Goal: Information Seeking & Learning: Find specific page/section

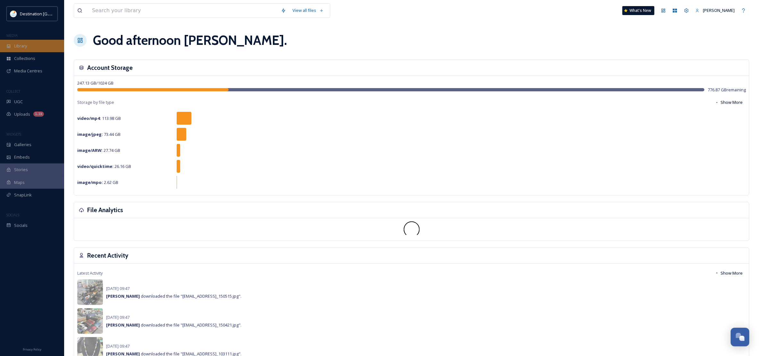
click at [41, 41] on div "Library" at bounding box center [32, 46] width 64 height 13
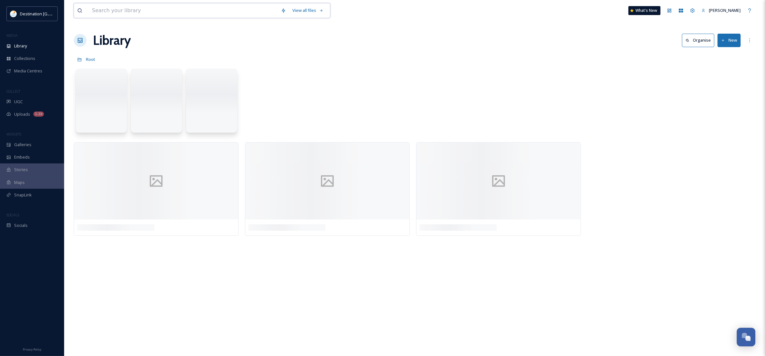
click at [122, 16] on input at bounding box center [183, 11] width 189 height 14
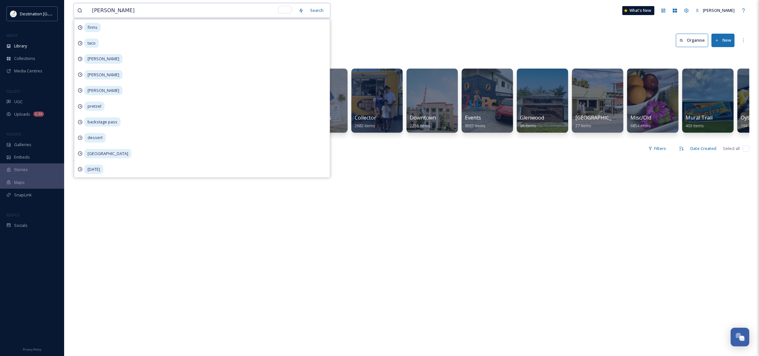
type input "[PERSON_NAME]"
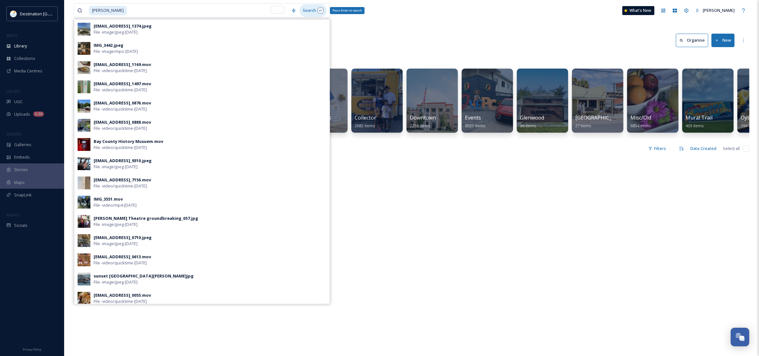
click at [315, 12] on div "Search Press Enter to search" at bounding box center [313, 10] width 27 height 13
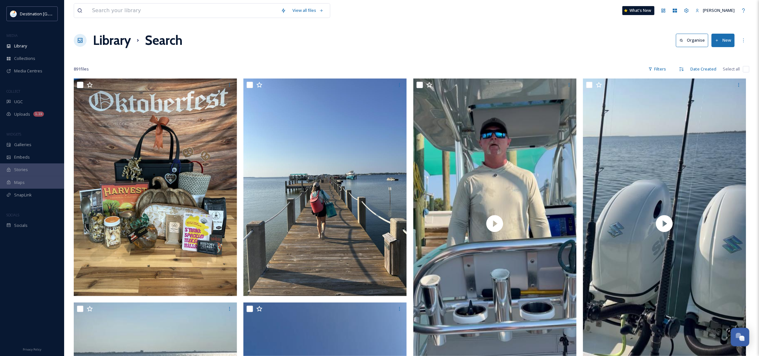
click at [745, 69] on input "checkbox" at bounding box center [746, 69] width 6 height 6
click at [748, 69] on input "checkbox" at bounding box center [746, 69] width 6 height 6
checkbox input "true"
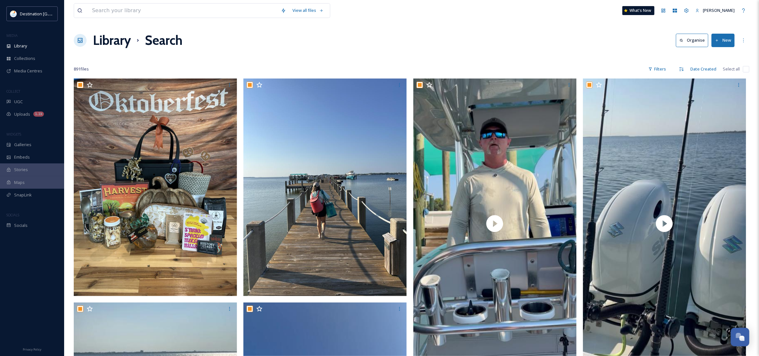
checkbox input "true"
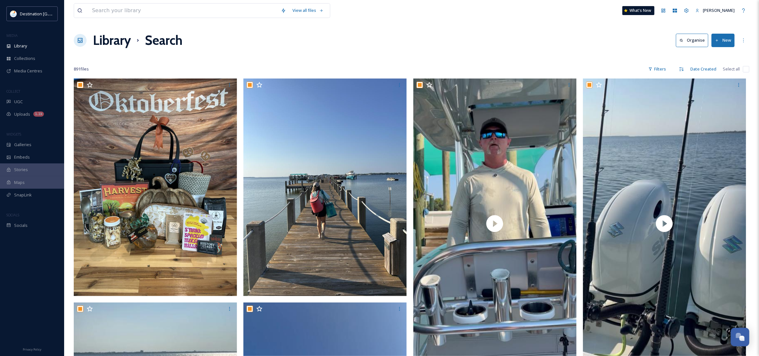
checkbox input "true"
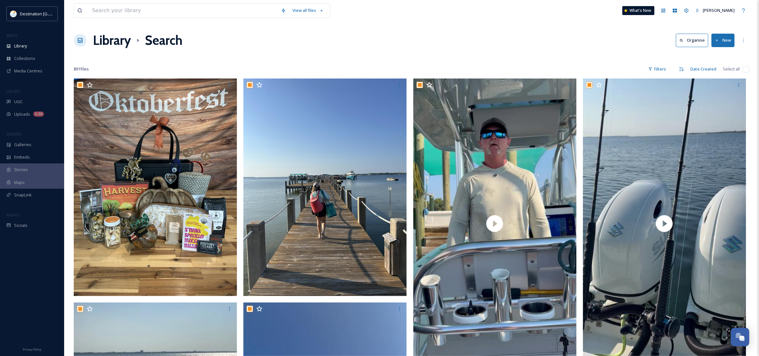
checkbox input "true"
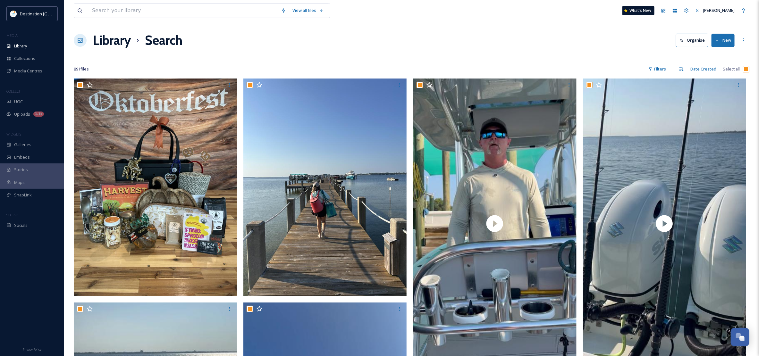
checkbox input "true"
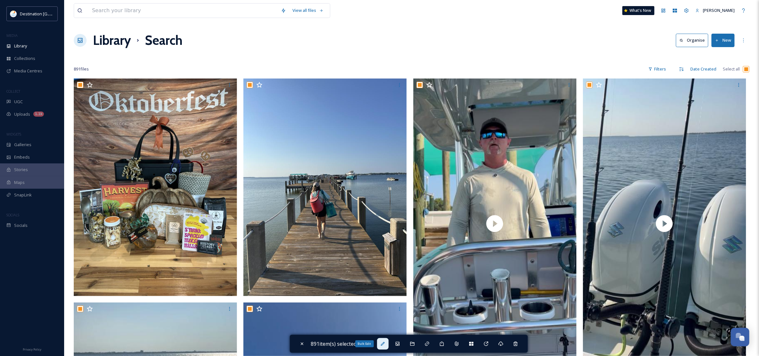
click at [388, 346] on div "Bulk Edit" at bounding box center [383, 344] width 12 height 12
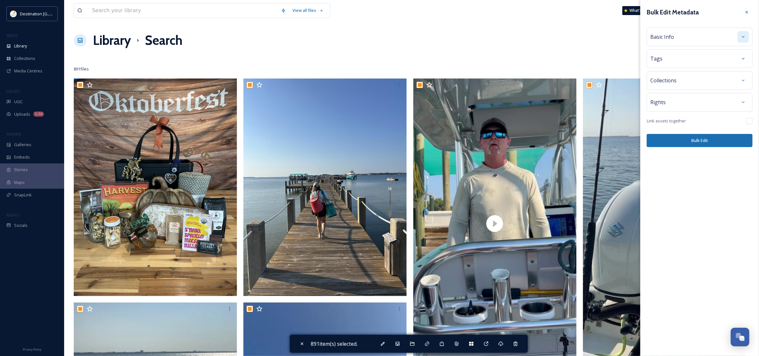
click at [748, 34] on div at bounding box center [744, 37] width 12 height 12
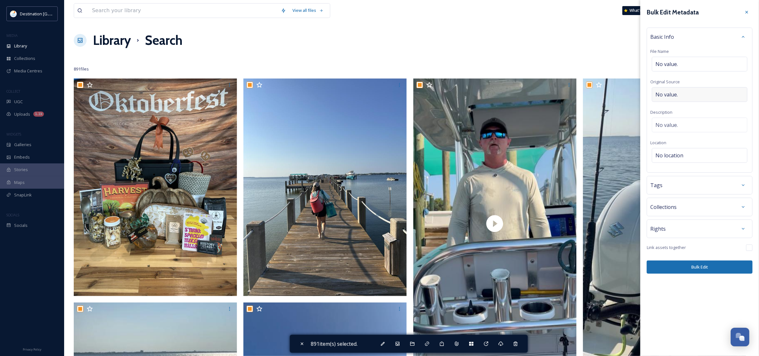
click at [728, 95] on div "No value." at bounding box center [700, 94] width 96 height 15
click at [698, 98] on input "To enrich screen reader interactions, please activate Accessibility in Grammarl…" at bounding box center [700, 94] width 99 height 15
type input "Destination [GEOGRAPHIC_DATA]"
click at [698, 295] on div "Bulk Edit Metadata Basic Info File Name No value. Original Source Destination […" at bounding box center [700, 178] width 119 height 356
click at [705, 273] on button "Bulk Edit" at bounding box center [700, 267] width 106 height 13
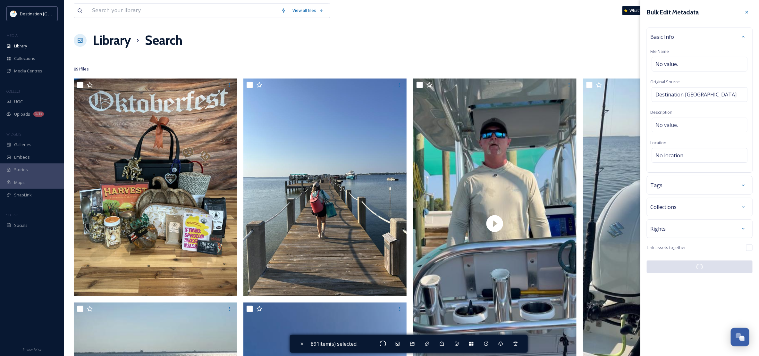
checkbox input "false"
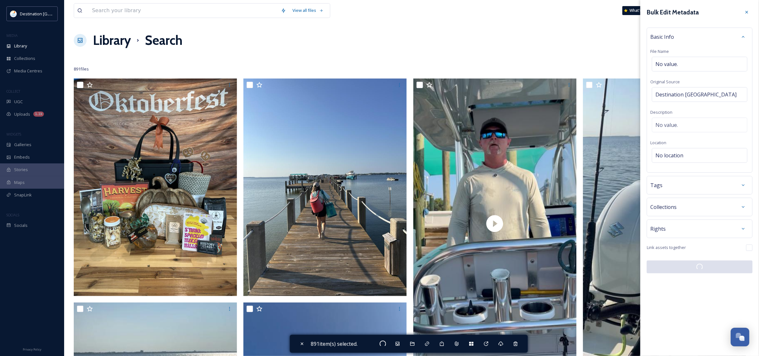
checkbox input "false"
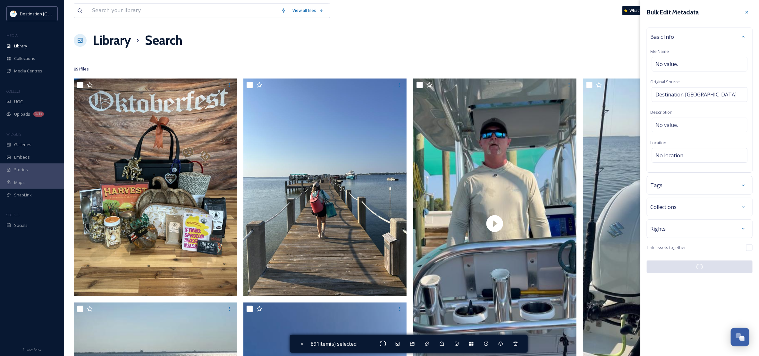
checkbox input "false"
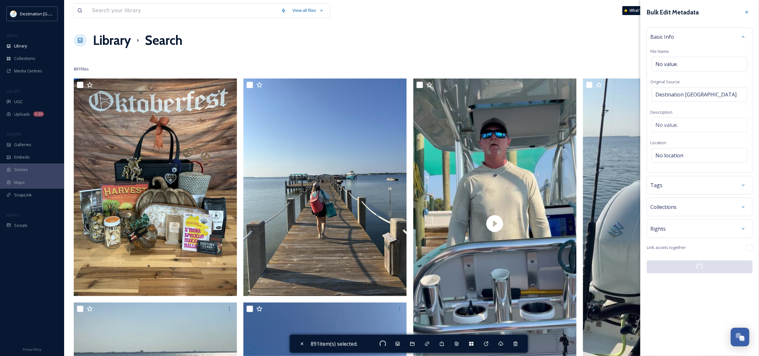
checkbox input "false"
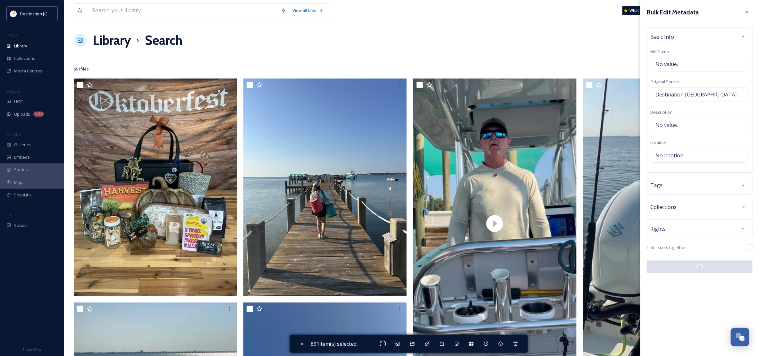
checkbox input "false"
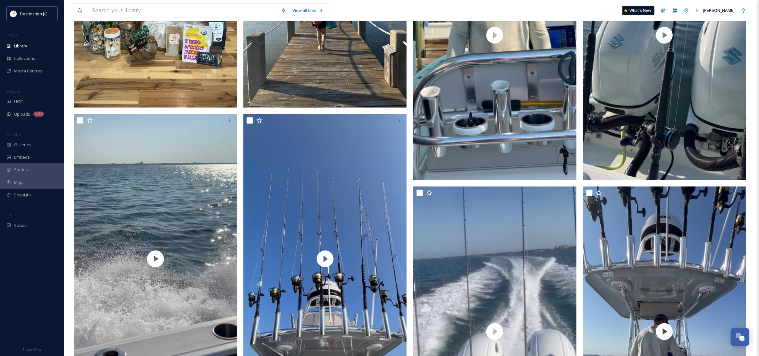
scroll to position [241, 0]
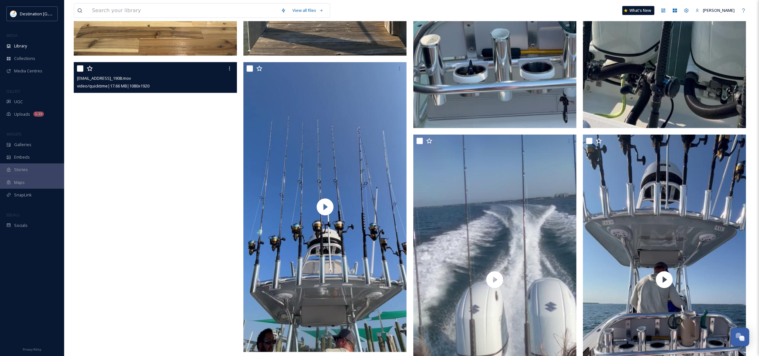
click at [218, 140] on video "ext_1758639854.159364_Social@destinationpanamacity.com-IMG_1908.mov" at bounding box center [155, 207] width 163 height 290
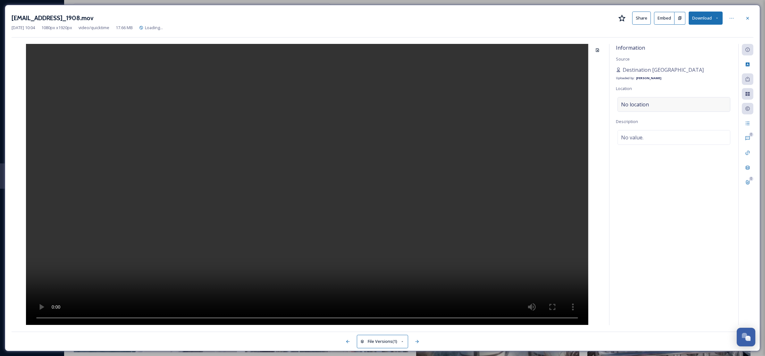
click at [698, 107] on div "No location" at bounding box center [674, 104] width 113 height 15
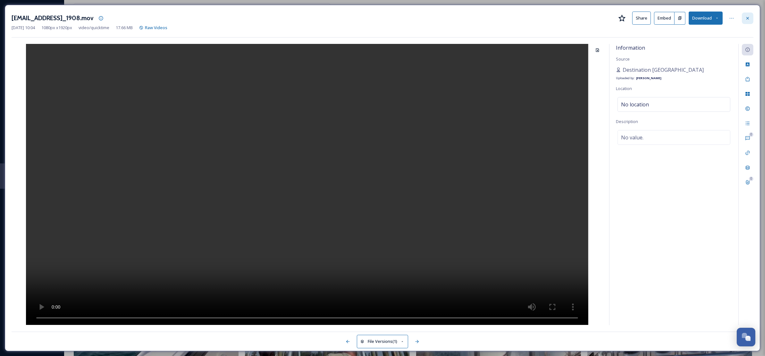
click at [745, 21] on div at bounding box center [748, 19] width 12 height 12
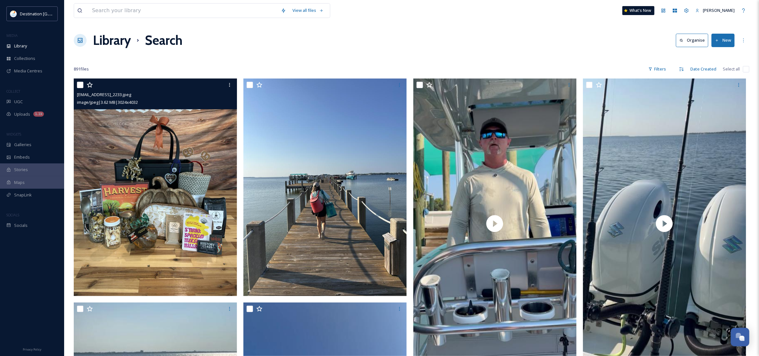
click at [186, 161] on img at bounding box center [155, 188] width 163 height 218
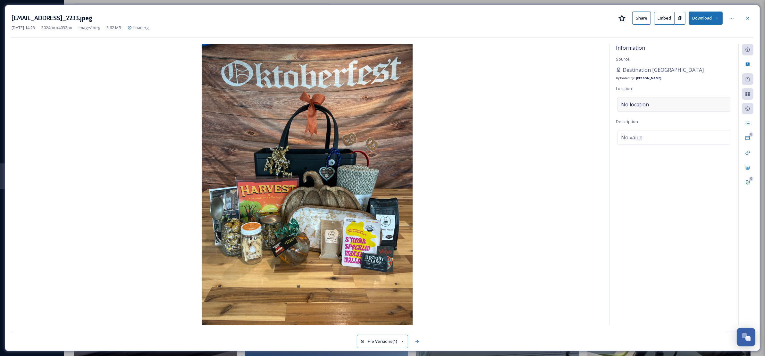
click at [647, 106] on span "No location" at bounding box center [635, 105] width 28 height 8
click at [745, 19] on div at bounding box center [748, 19] width 12 height 12
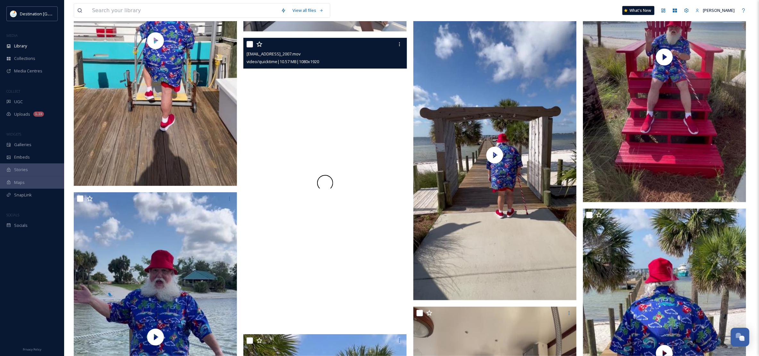
scroll to position [2366, 0]
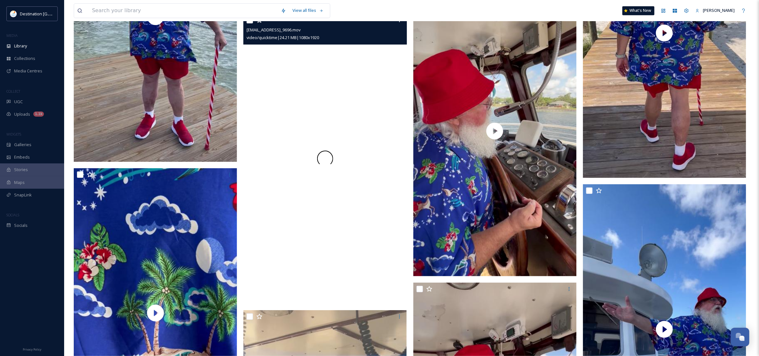
click at [329, 206] on div at bounding box center [325, 159] width 163 height 290
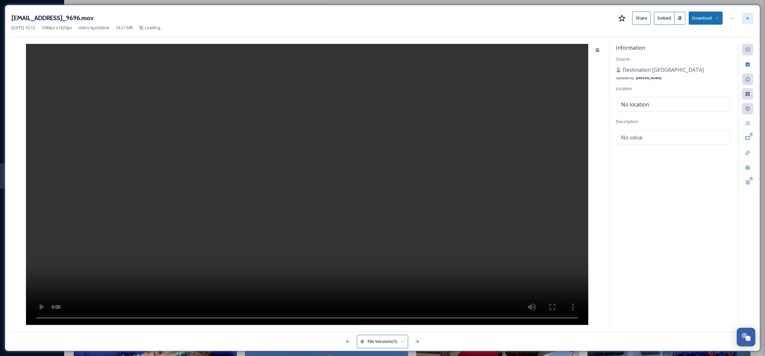
click at [748, 18] on icon at bounding box center [748, 18] width 5 height 5
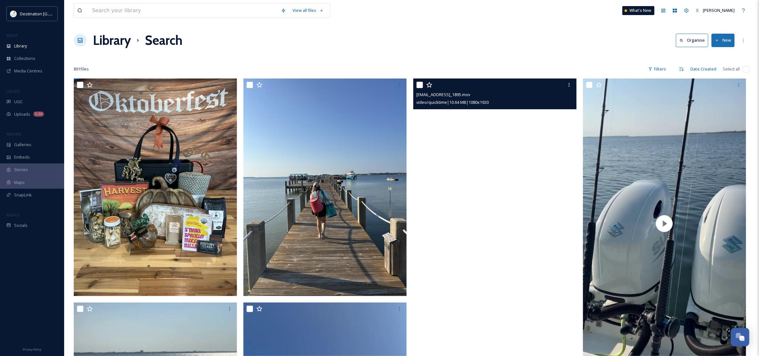
scroll to position [241, 0]
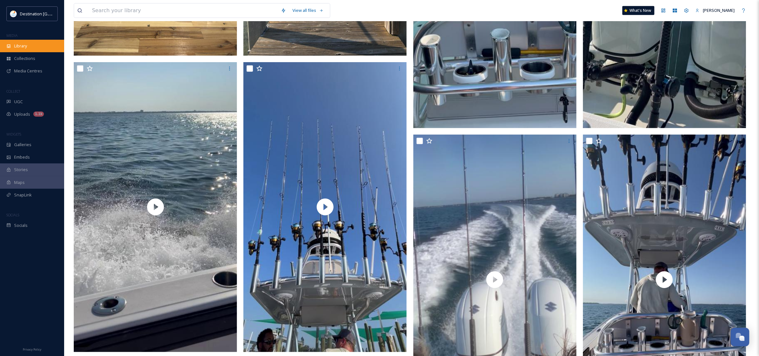
click at [23, 50] on div "Library" at bounding box center [32, 46] width 64 height 13
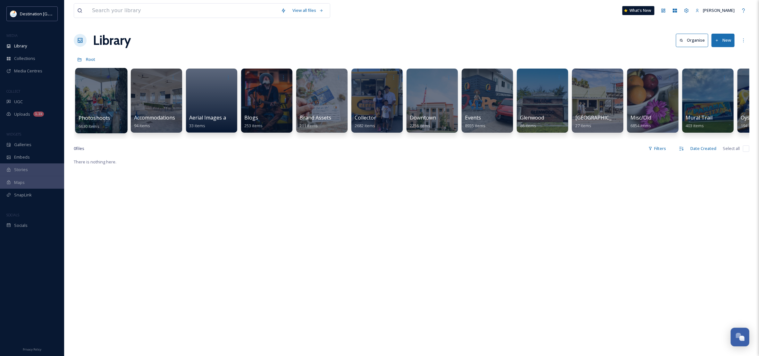
click at [109, 129] on div "Photoshoots 6630 items" at bounding box center [102, 122] width 46 height 16
click at [104, 116] on span "Photoshoots" at bounding box center [95, 118] width 32 height 7
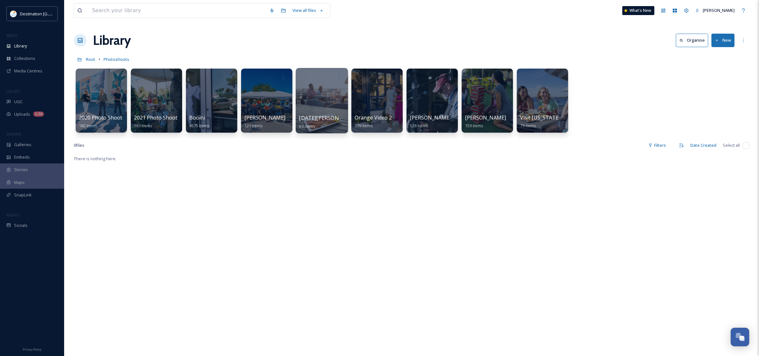
click at [319, 105] on div at bounding box center [322, 100] width 52 height 65
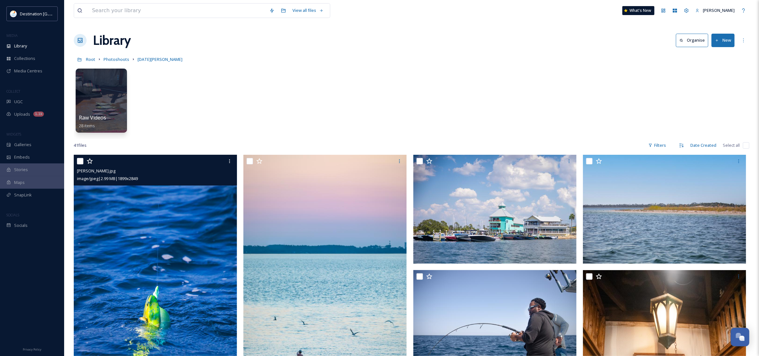
click at [218, 273] on img at bounding box center [155, 277] width 163 height 245
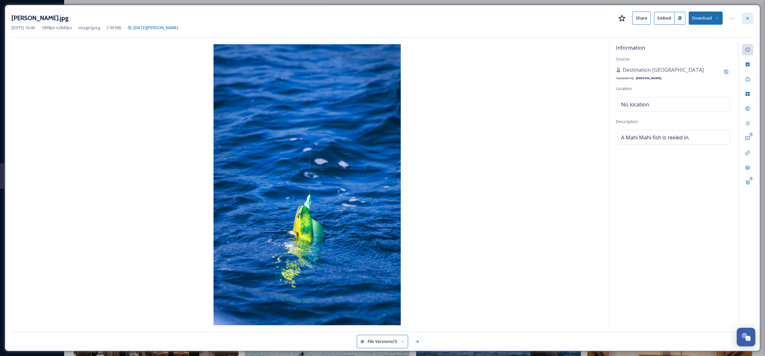
click at [746, 18] on icon at bounding box center [748, 18] width 5 height 5
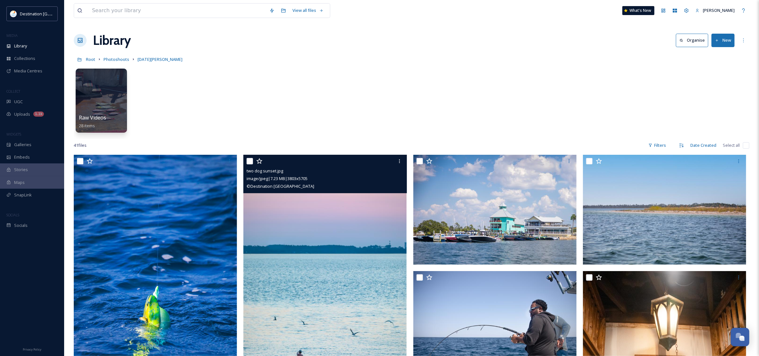
click at [312, 242] on img at bounding box center [325, 277] width 163 height 245
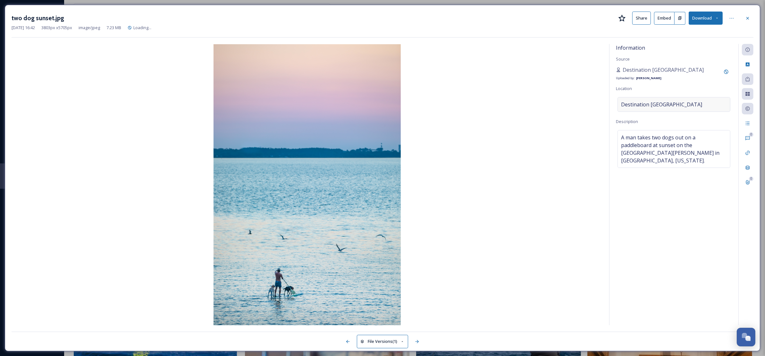
click at [688, 103] on div "Destination [GEOGRAPHIC_DATA]" at bounding box center [674, 104] width 113 height 15
click at [685, 103] on input "Destination [GEOGRAPHIC_DATA]" at bounding box center [674, 105] width 112 height 14
drag, startPoint x: 677, startPoint y: 107, endPoint x: 496, endPoint y: 99, distance: 181.4
click at [496, 99] on div "Information Source Destination [GEOGRAPHIC_DATA] Uploaded by: [PERSON_NAME] Loc…" at bounding box center [383, 185] width 742 height 282
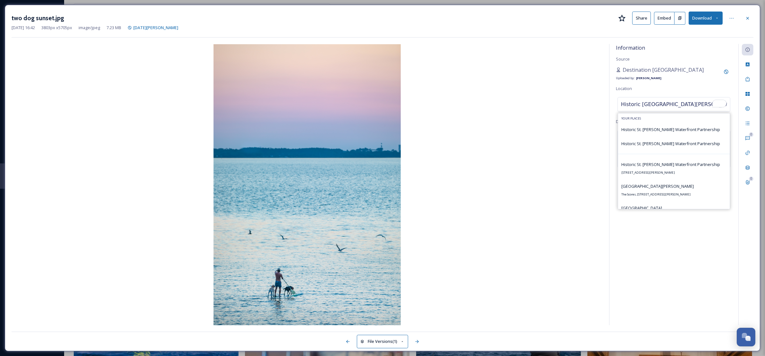
drag, startPoint x: 671, startPoint y: 104, endPoint x: 517, endPoint y: 92, distance: 154.8
click at [517, 92] on div "Information Source Destination [GEOGRAPHIC_DATA] Uploaded by: [PERSON_NAME] Loc…" at bounding box center [383, 185] width 742 height 282
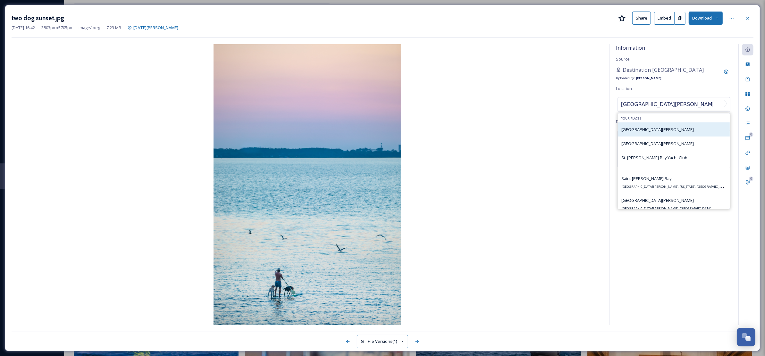
type input "[GEOGRAPHIC_DATA][PERSON_NAME]"
click at [668, 132] on div "[GEOGRAPHIC_DATA][PERSON_NAME]" at bounding box center [675, 130] width 112 height 14
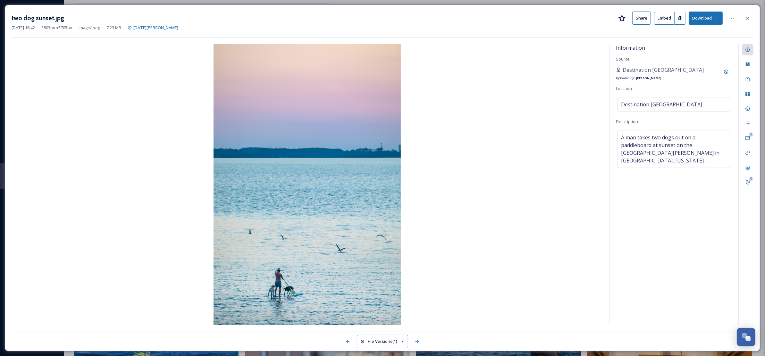
click at [581, 132] on img at bounding box center [308, 184] width 592 height 281
click at [686, 106] on div "Destination [GEOGRAPHIC_DATA]" at bounding box center [674, 104] width 113 height 15
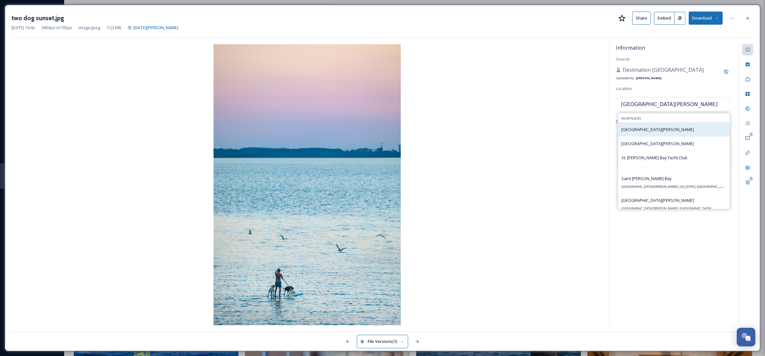
click at [659, 131] on div "[GEOGRAPHIC_DATA][PERSON_NAME]" at bounding box center [675, 130] width 112 height 14
click at [535, 124] on img at bounding box center [308, 184] width 592 height 281
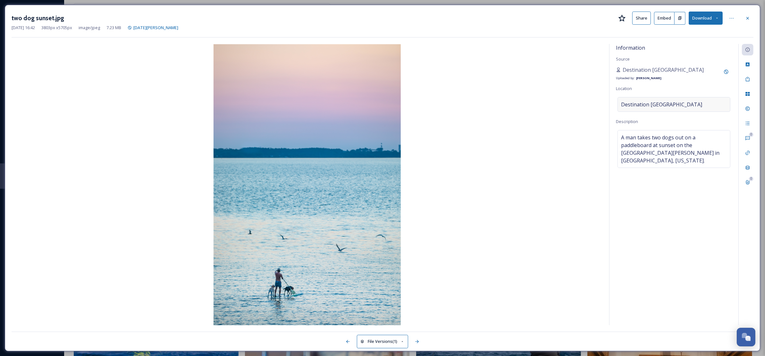
click at [690, 106] on div "Destination [GEOGRAPHIC_DATA]" at bounding box center [674, 104] width 113 height 15
drag, startPoint x: 471, startPoint y: 124, endPoint x: 495, endPoint y: 120, distance: 24.3
click at [472, 124] on img at bounding box center [308, 184] width 592 height 281
click at [688, 105] on div "Destination [GEOGRAPHIC_DATA]" at bounding box center [674, 104] width 113 height 15
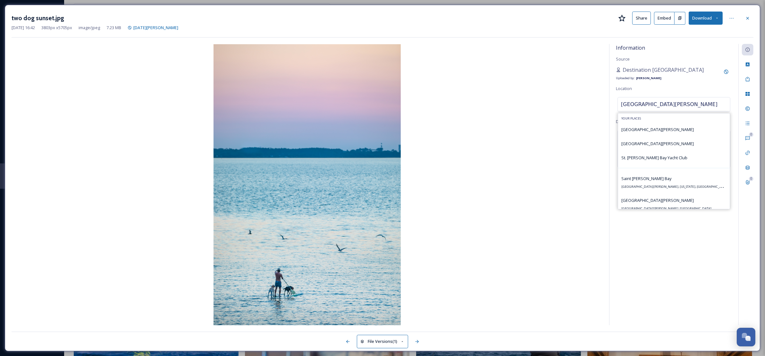
click at [487, 91] on img at bounding box center [308, 184] width 592 height 281
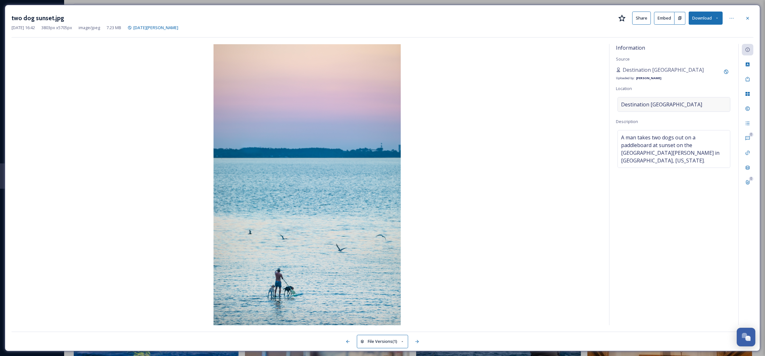
click at [683, 107] on div "Destination [GEOGRAPHIC_DATA]" at bounding box center [674, 104] width 113 height 15
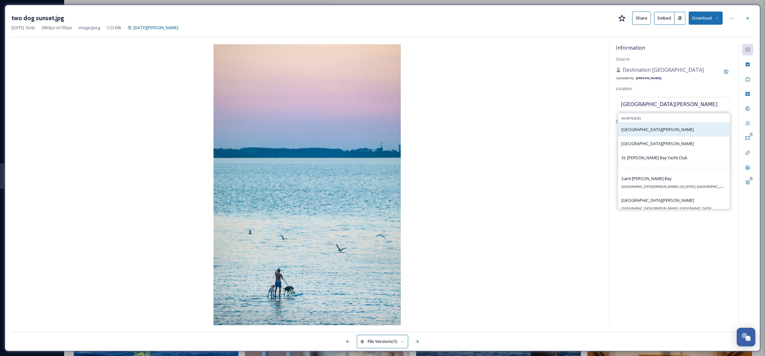
click at [650, 133] on div "[GEOGRAPHIC_DATA][PERSON_NAME]" at bounding box center [658, 130] width 73 height 8
click at [631, 132] on span "[GEOGRAPHIC_DATA][PERSON_NAME]" at bounding box center [658, 130] width 73 height 6
click at [717, 37] on div "two dog sunset.jpg Share Embed Download [DATE] 16:42 3803 px x 5705 px image/jp…" at bounding box center [383, 25] width 742 height 26
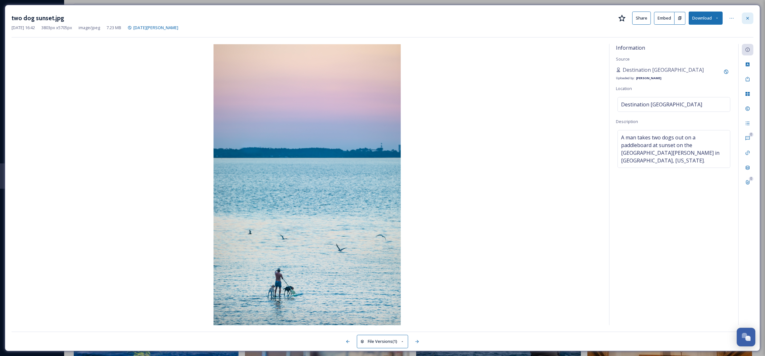
click at [749, 19] on icon at bounding box center [748, 18] width 3 height 3
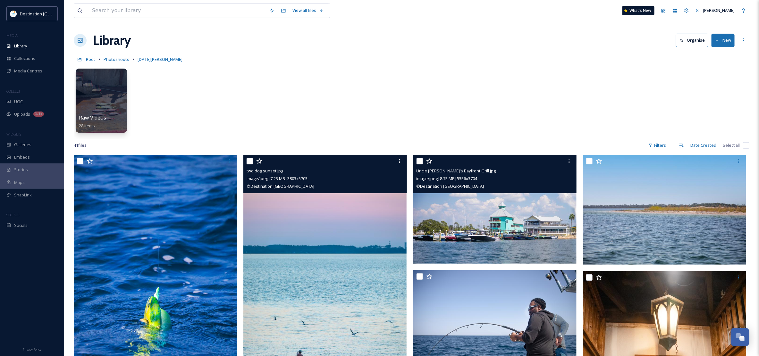
click at [484, 241] on img at bounding box center [495, 209] width 163 height 109
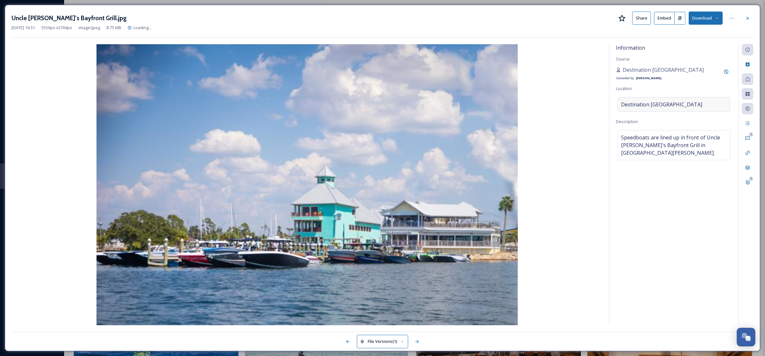
click at [676, 106] on span "Destination [GEOGRAPHIC_DATA]" at bounding box center [661, 105] width 81 height 8
click at [686, 103] on input "Destination [GEOGRAPHIC_DATA]" at bounding box center [674, 105] width 112 height 14
drag, startPoint x: 663, startPoint y: 102, endPoint x: 412, endPoint y: 86, distance: 251.4
click at [412, 85] on div "Information Source Destination [GEOGRAPHIC_DATA] Uploaded by: [PERSON_NAME] Loc…" at bounding box center [383, 185] width 742 height 282
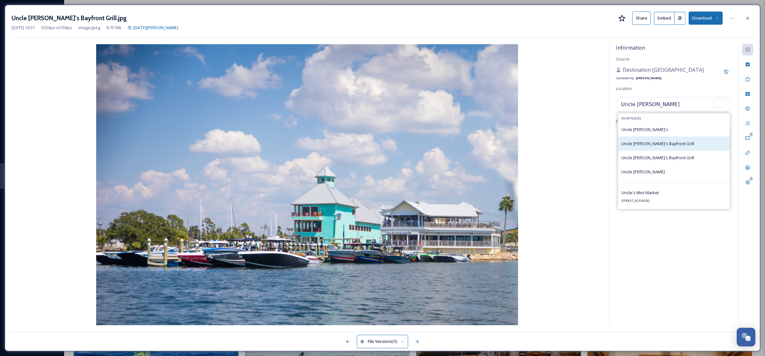
type input "Uncle [PERSON_NAME]"
click at [657, 148] on div "Uncle [PERSON_NAME]'s Bayfront Grill" at bounding box center [658, 144] width 73 height 8
click at [666, 146] on span "Uncle [PERSON_NAME]'s Bayfront Grill" at bounding box center [658, 144] width 73 height 6
click at [746, 21] on icon at bounding box center [748, 18] width 5 height 5
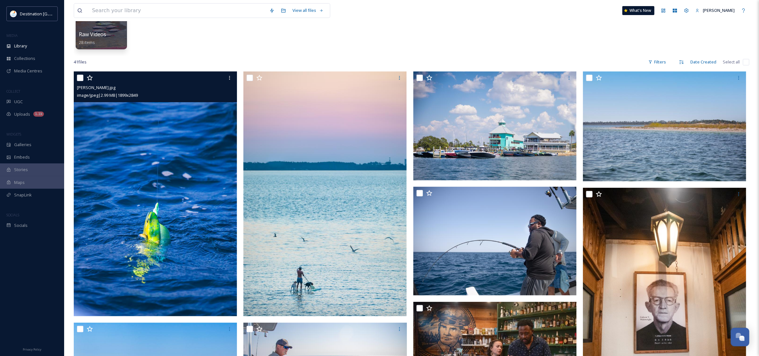
scroll to position [80, 0]
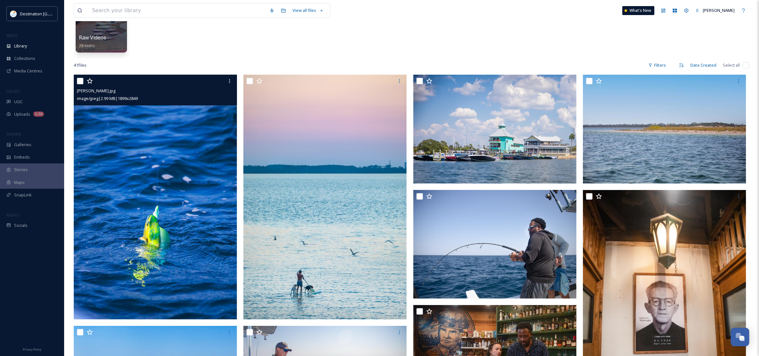
click at [80, 82] on input "checkbox" at bounding box center [80, 81] width 6 height 6
checkbox input "true"
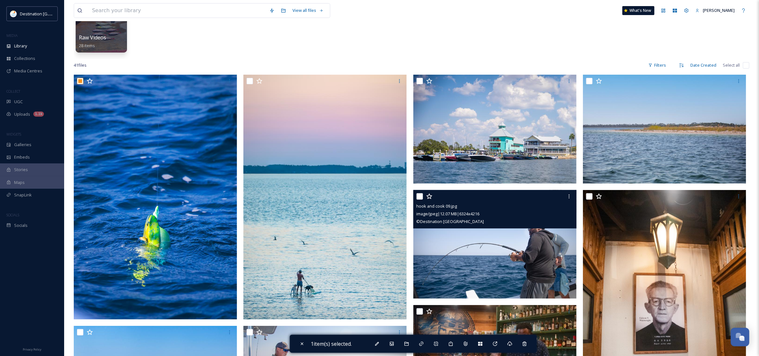
click at [421, 195] on input "checkbox" at bounding box center [420, 196] width 6 height 6
checkbox input "true"
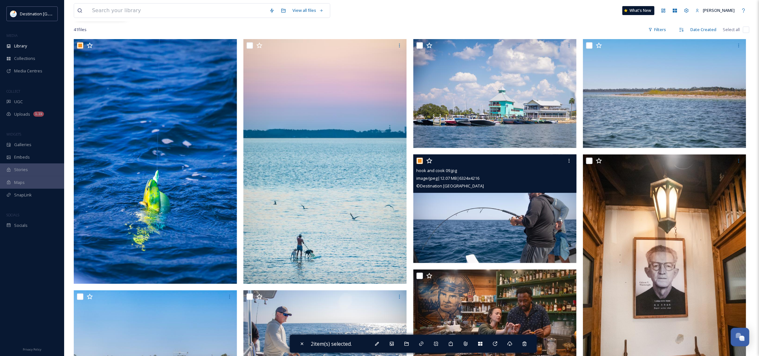
scroll to position [201, 0]
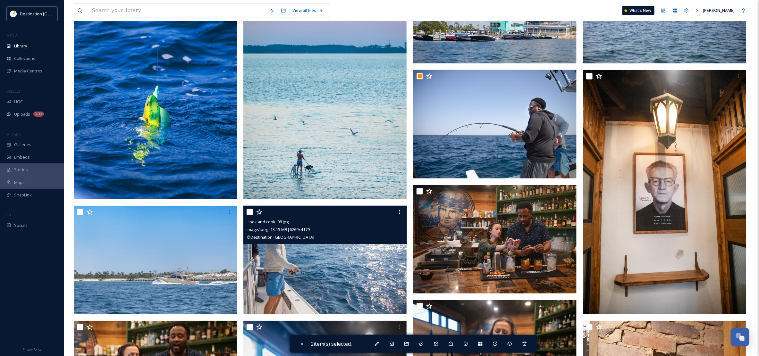
click at [250, 213] on input "checkbox" at bounding box center [250, 212] width 6 height 6
checkbox input "true"
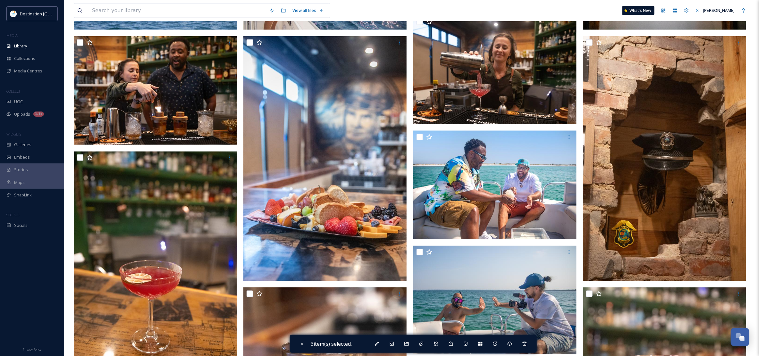
scroll to position [481, 0]
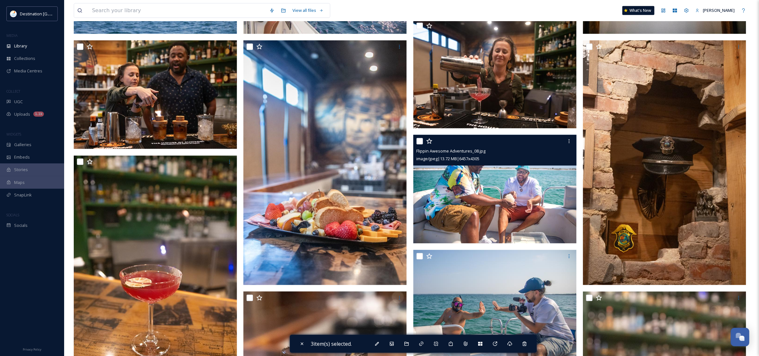
click at [417, 142] on input "checkbox" at bounding box center [420, 141] width 6 height 6
checkbox input "true"
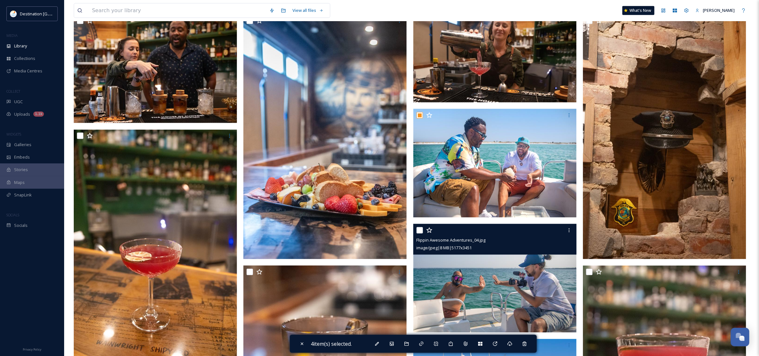
scroll to position [521, 0]
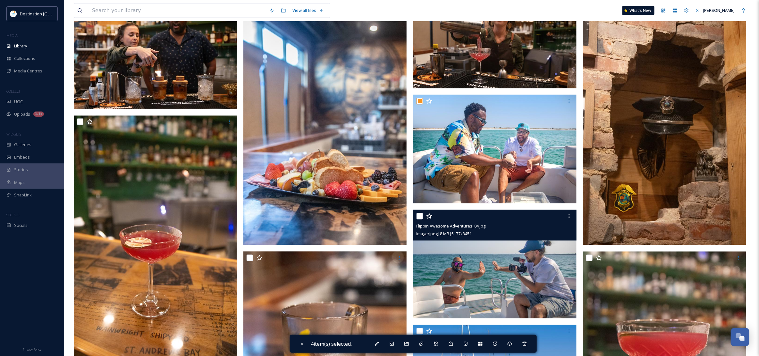
click at [418, 216] on input "checkbox" at bounding box center [420, 216] width 6 height 6
checkbox input "true"
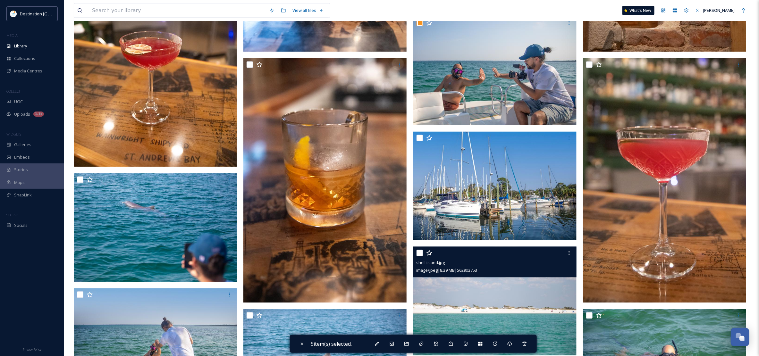
scroll to position [722, 0]
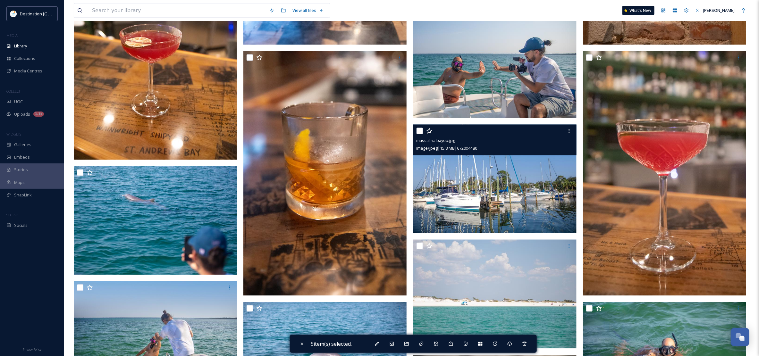
click at [421, 132] on input "checkbox" at bounding box center [420, 131] width 6 height 6
checkbox input "true"
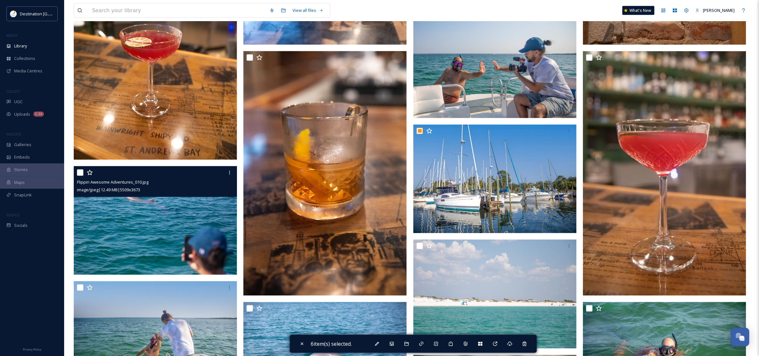
click at [81, 174] on input "checkbox" at bounding box center [80, 173] width 6 height 6
checkbox input "true"
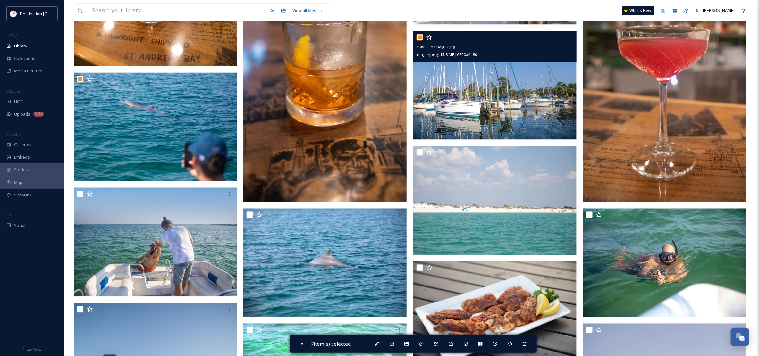
scroll to position [802, 0]
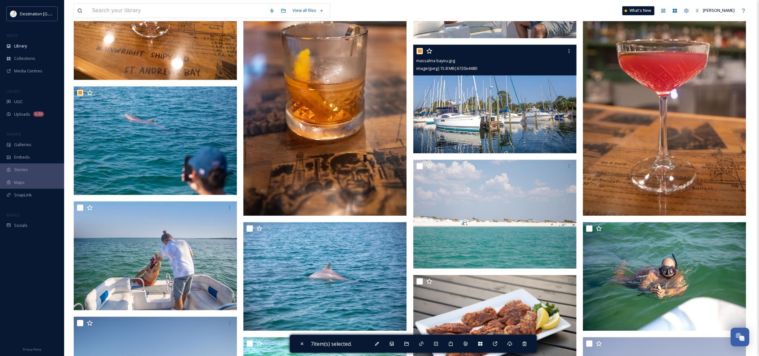
click at [420, 56] on div at bounding box center [496, 51] width 158 height 12
click at [419, 53] on input "checkbox" at bounding box center [420, 51] width 6 height 6
checkbox input "false"
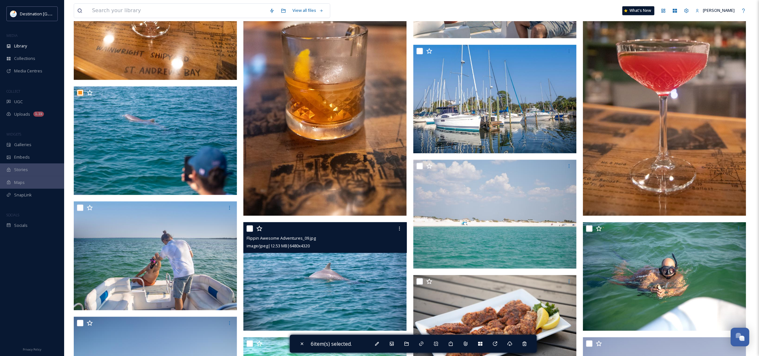
click at [251, 228] on input "checkbox" at bounding box center [250, 229] width 6 height 6
checkbox input "true"
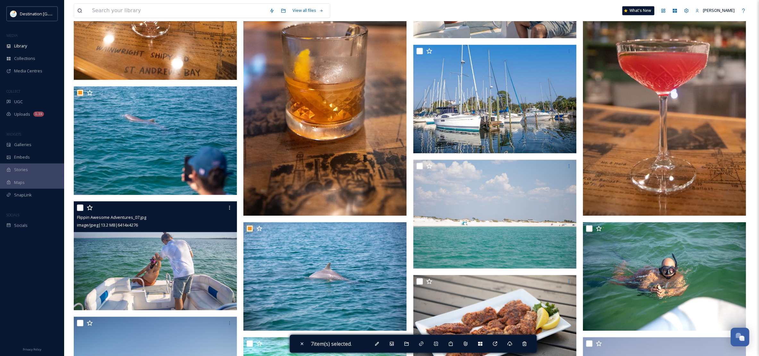
click at [81, 209] on input "checkbox" at bounding box center [80, 208] width 6 height 6
checkbox input "true"
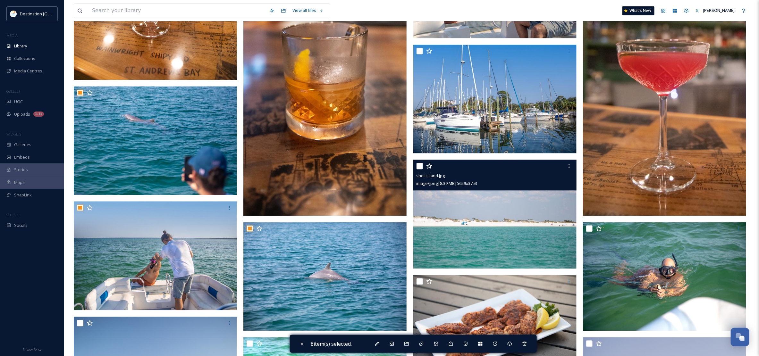
click at [420, 167] on input "checkbox" at bounding box center [420, 166] width 6 height 6
checkbox input "true"
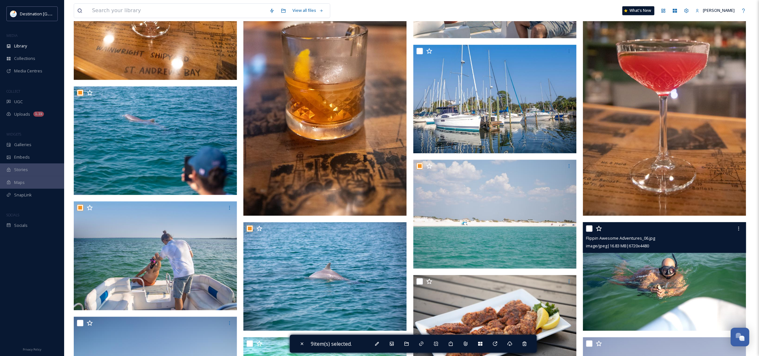
click at [591, 228] on input "checkbox" at bounding box center [589, 229] width 6 height 6
checkbox input "true"
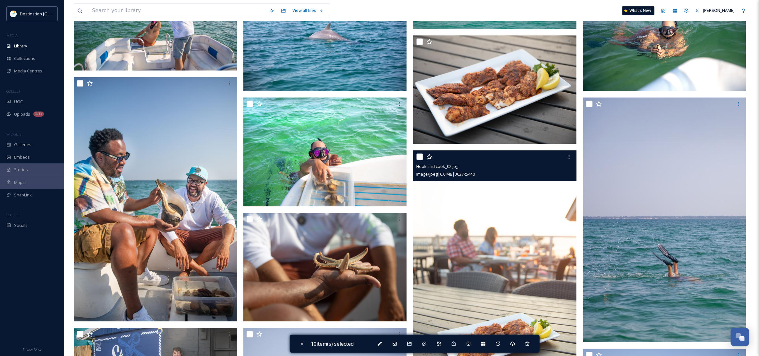
scroll to position [1043, 0]
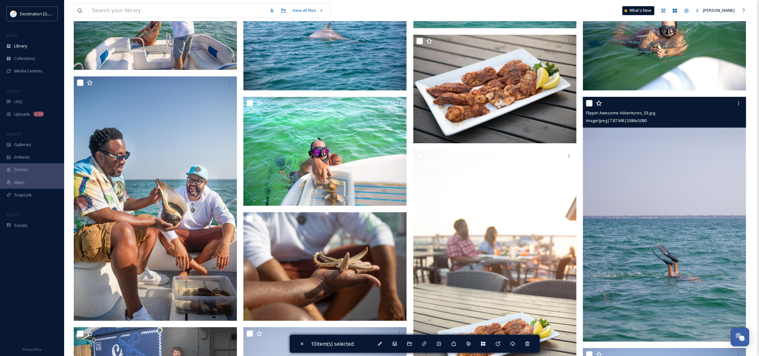
click at [591, 104] on input "checkbox" at bounding box center [589, 103] width 6 height 6
click at [589, 103] on input "checkbox" at bounding box center [589, 103] width 6 height 6
checkbox input "false"
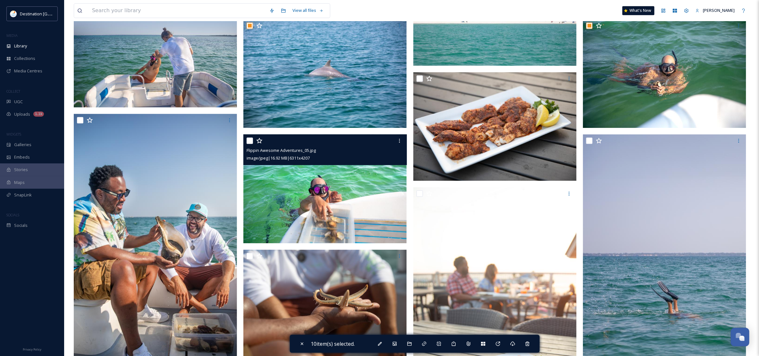
scroll to position [962, 0]
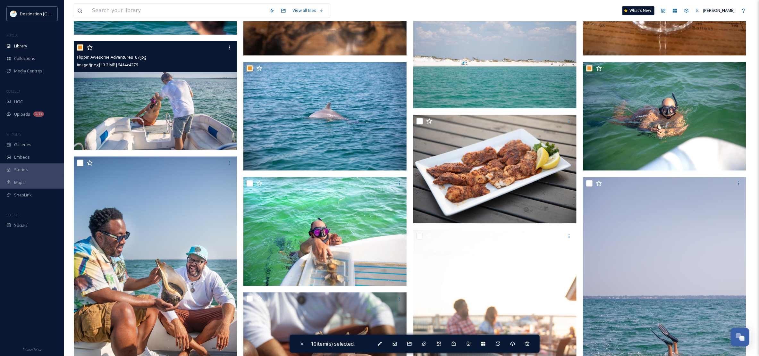
drag, startPoint x: 82, startPoint y: 47, endPoint x: 85, endPoint y: 49, distance: 3.9
click at [82, 47] on input "checkbox" at bounding box center [80, 47] width 6 height 6
checkbox input "false"
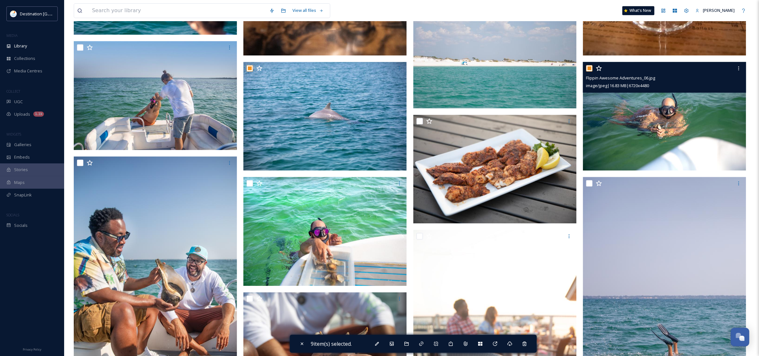
click at [588, 68] on input "checkbox" at bounding box center [589, 68] width 6 height 6
checkbox input "false"
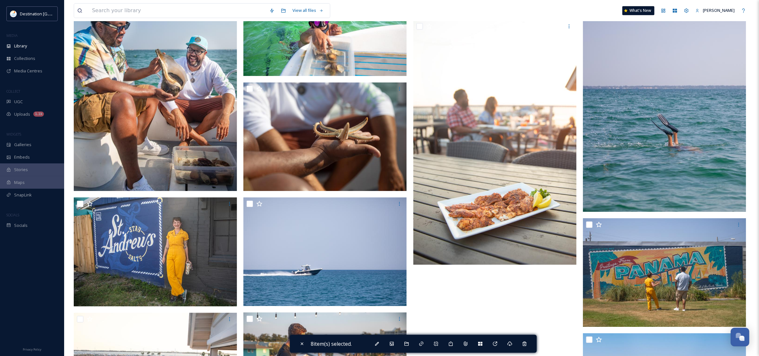
scroll to position [1243, 0]
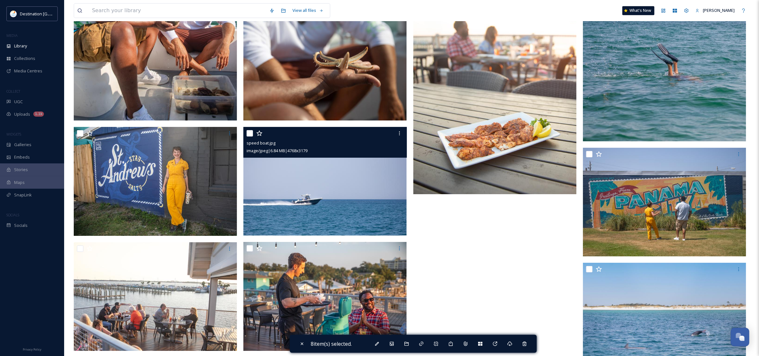
click at [248, 133] on input "checkbox" at bounding box center [250, 133] width 6 height 6
checkbox input "true"
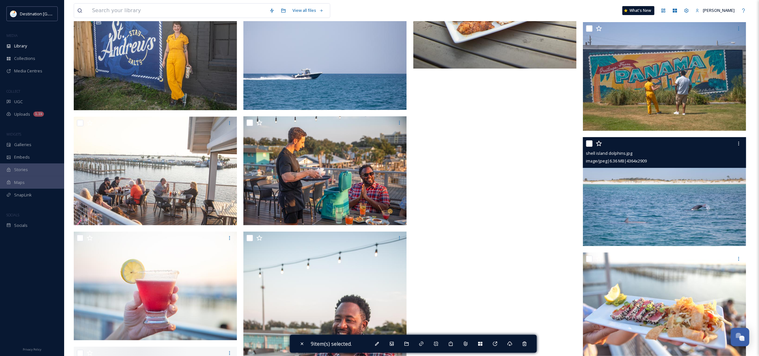
scroll to position [1404, 0]
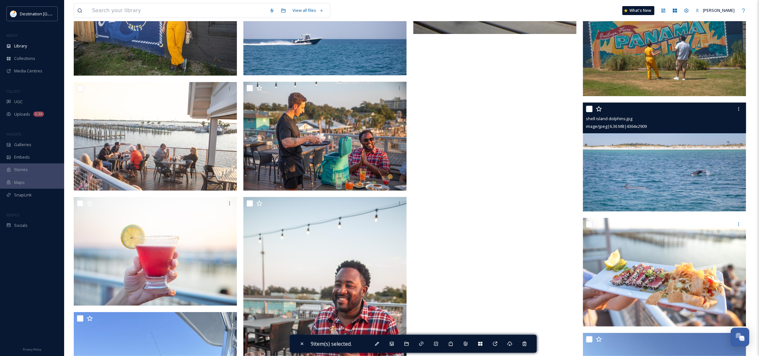
click at [591, 111] on input "checkbox" at bounding box center [589, 109] width 6 height 6
checkbox input "true"
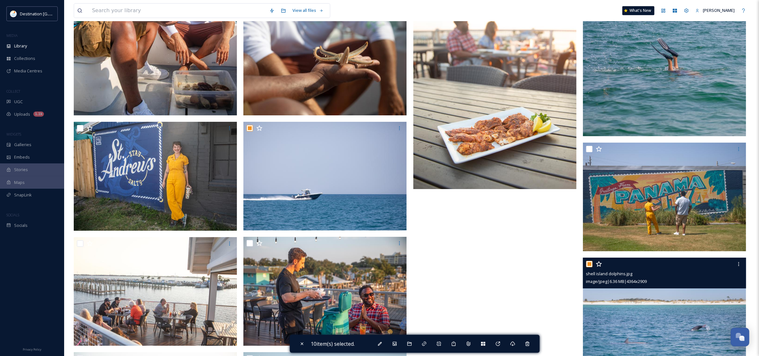
scroll to position [1208, 0]
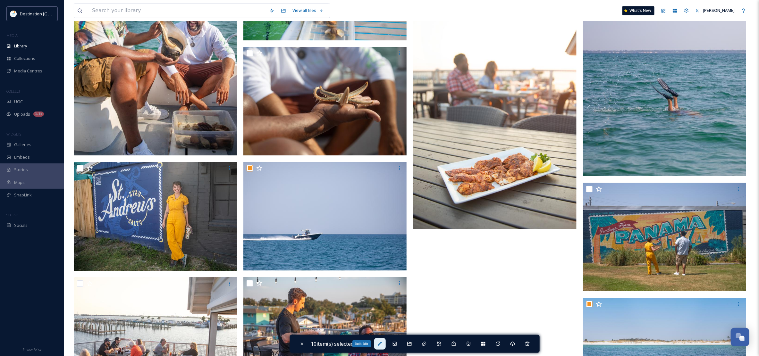
click at [382, 344] on icon at bounding box center [380, 344] width 5 height 5
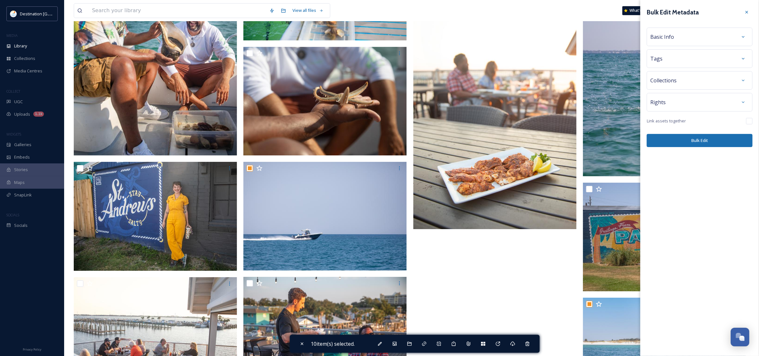
click at [698, 38] on div "Basic Info" at bounding box center [700, 37] width 99 height 12
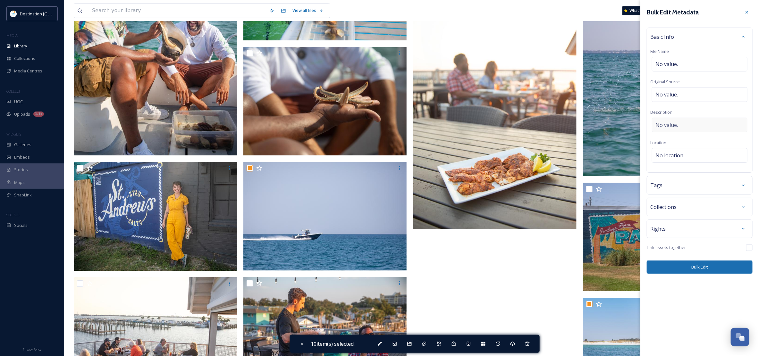
click at [702, 123] on div "No value." at bounding box center [700, 125] width 96 height 15
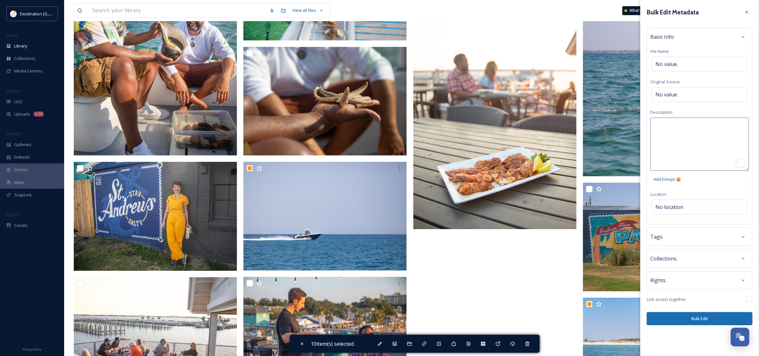
click at [700, 139] on textarea "To enrich screen reader interactions, please activate Accessibility in Grammarl…" at bounding box center [700, 144] width 99 height 53
click at [708, 190] on div "Bulk Edit Metadata Basic Info File Name No value. Original Source No value. Des…" at bounding box center [700, 166] width 119 height 332
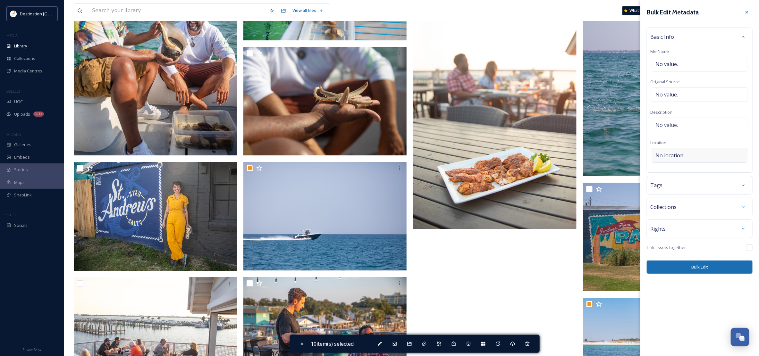
click at [693, 157] on div "No location" at bounding box center [700, 155] width 96 height 15
click at [710, 158] on input at bounding box center [700, 156] width 95 height 14
type input "gulf of"
click at [684, 178] on div "[GEOGRAPHIC_DATA]" at bounding box center [676, 181] width 41 height 8
click at [685, 184] on span "[GEOGRAPHIC_DATA]" at bounding box center [676, 181] width 41 height 6
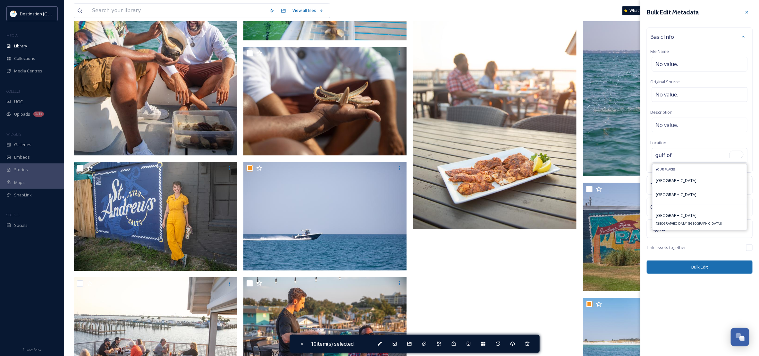
click at [683, 157] on input "gulf of" at bounding box center [700, 156] width 95 height 14
drag, startPoint x: 619, startPoint y: 151, endPoint x: 612, endPoint y: 151, distance: 7.4
type input "g"
type input "[GEOGRAPHIC_DATA]"
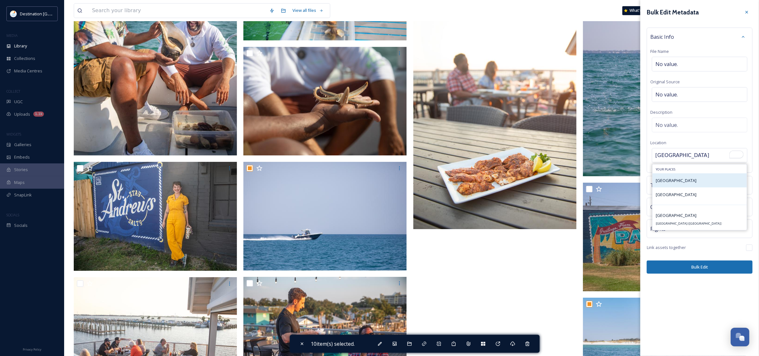
click at [689, 181] on div "[GEOGRAPHIC_DATA]" at bounding box center [700, 181] width 94 height 14
click at [691, 184] on div "[GEOGRAPHIC_DATA]" at bounding box center [700, 181] width 94 height 14
click at [686, 185] on div "[GEOGRAPHIC_DATA]" at bounding box center [700, 181] width 94 height 14
click at [689, 198] on div "[GEOGRAPHIC_DATA] [GEOGRAPHIC_DATA] ([GEOGRAPHIC_DATA])" at bounding box center [700, 205] width 94 height 22
click at [712, 267] on button "Bulk Edit" at bounding box center [700, 267] width 106 height 13
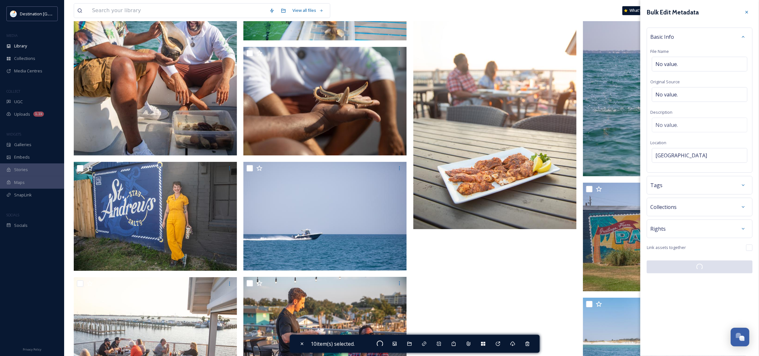
checkbox input "false"
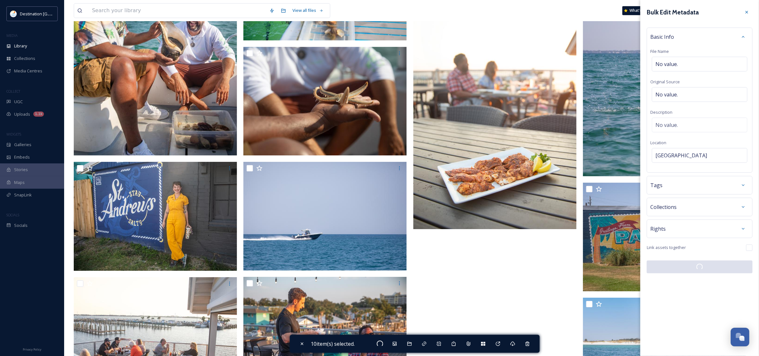
checkbox input "false"
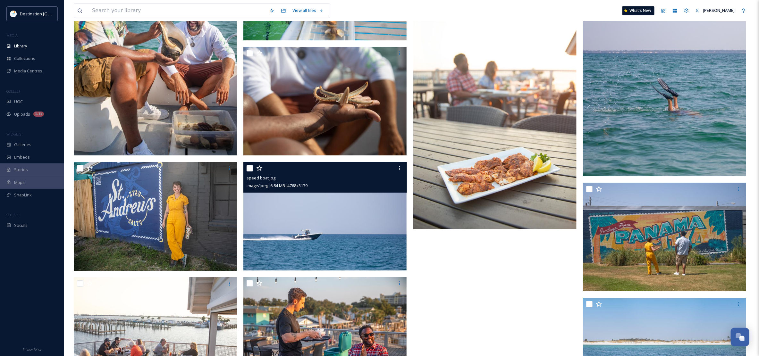
click at [291, 232] on img at bounding box center [325, 216] width 163 height 109
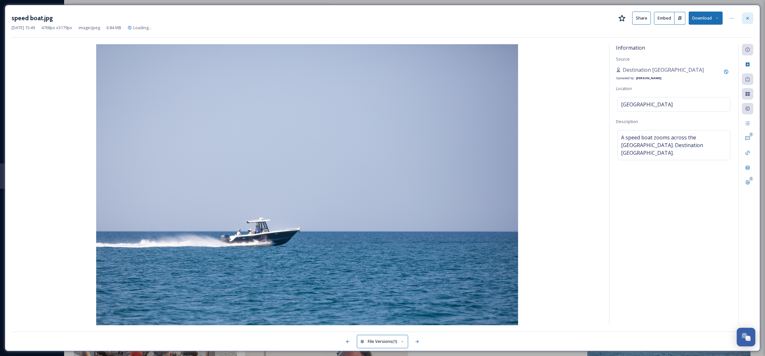
click at [748, 21] on div at bounding box center [748, 19] width 12 height 12
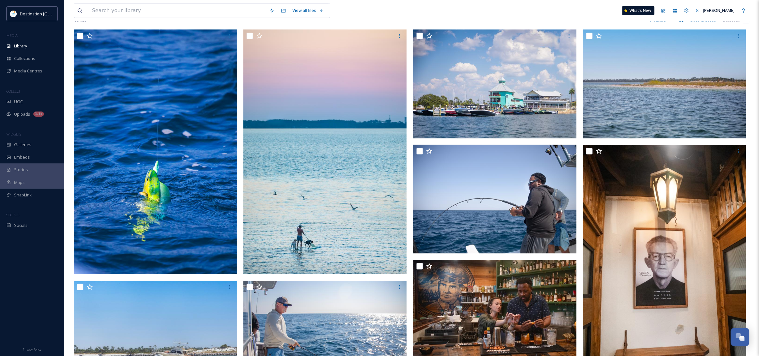
scroll to position [85, 0]
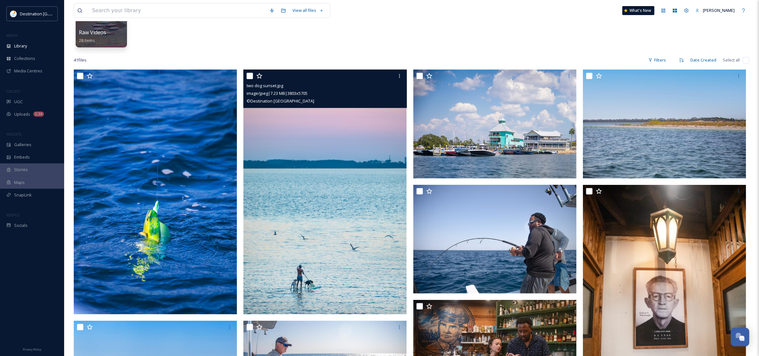
click at [249, 77] on input "checkbox" at bounding box center [250, 76] width 6 height 6
checkbox input "true"
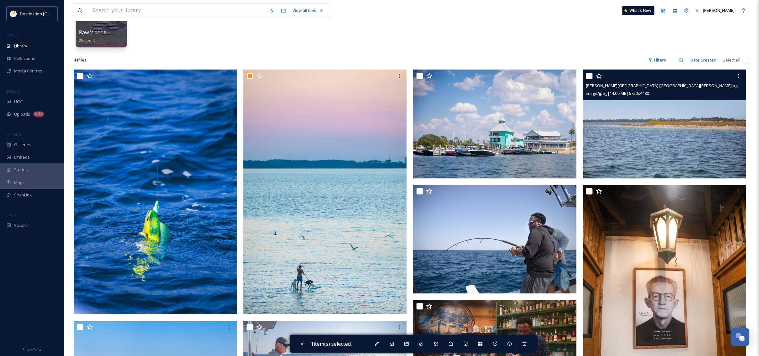
click at [593, 76] on div at bounding box center [665, 76] width 158 height 12
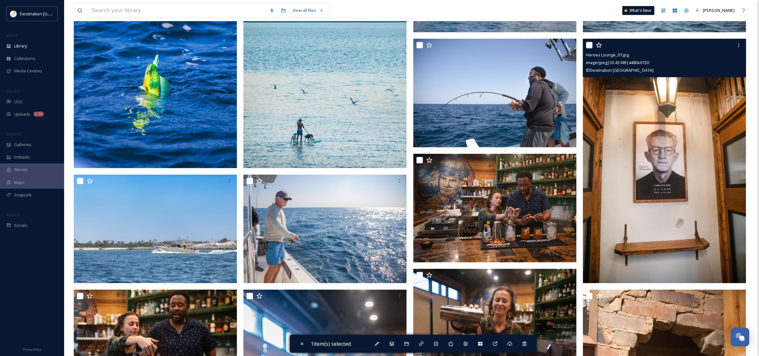
scroll to position [246, 0]
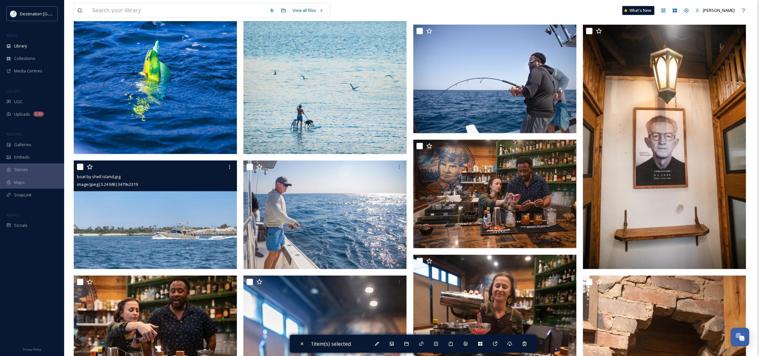
click at [82, 169] on input "checkbox" at bounding box center [80, 167] width 6 height 6
checkbox input "true"
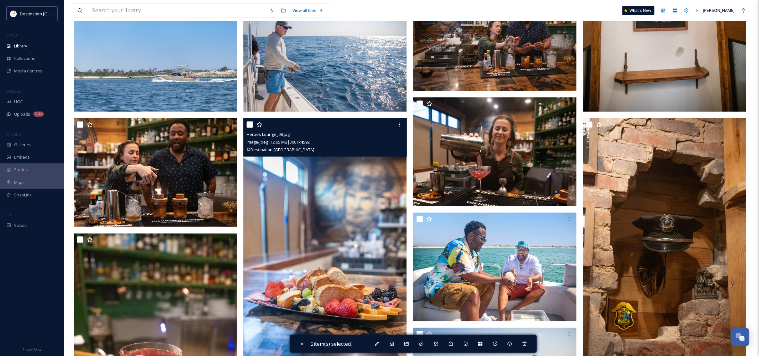
scroll to position [446, 0]
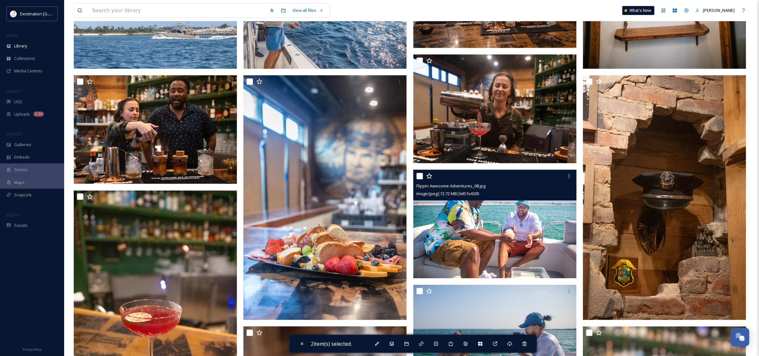
click at [419, 177] on input "checkbox" at bounding box center [420, 176] width 6 height 6
checkbox input "true"
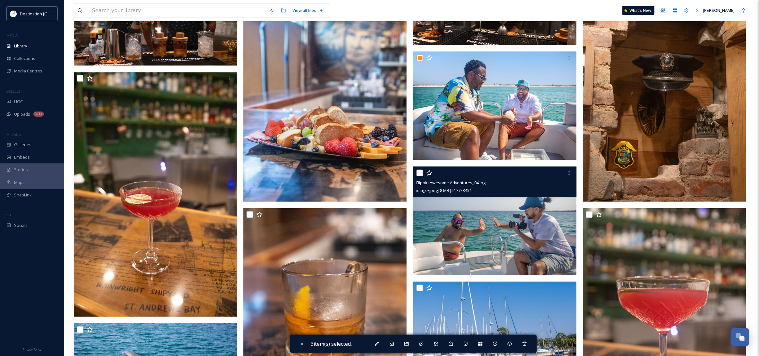
scroll to position [567, 0]
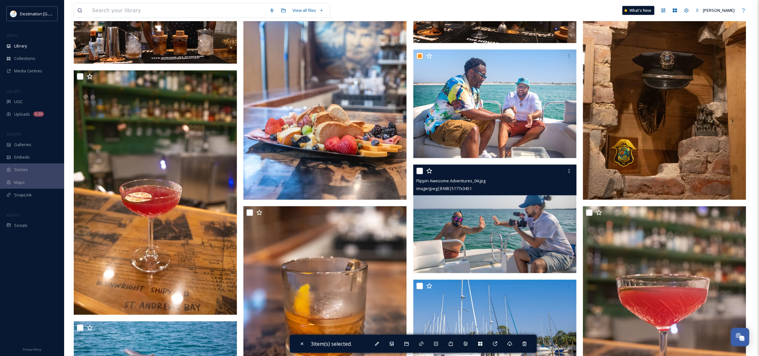
click at [421, 172] on input "checkbox" at bounding box center [420, 171] width 6 height 6
checkbox input "true"
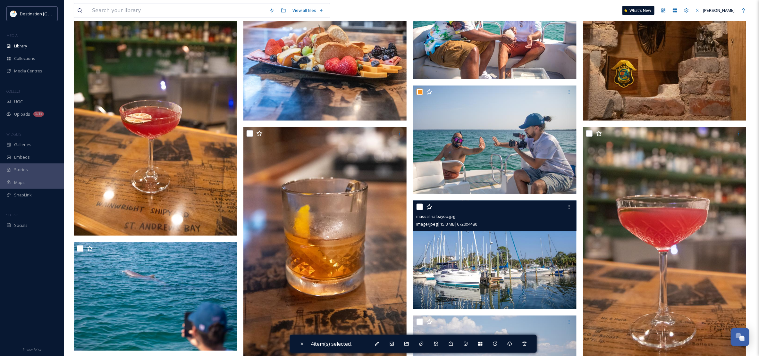
scroll to position [647, 0]
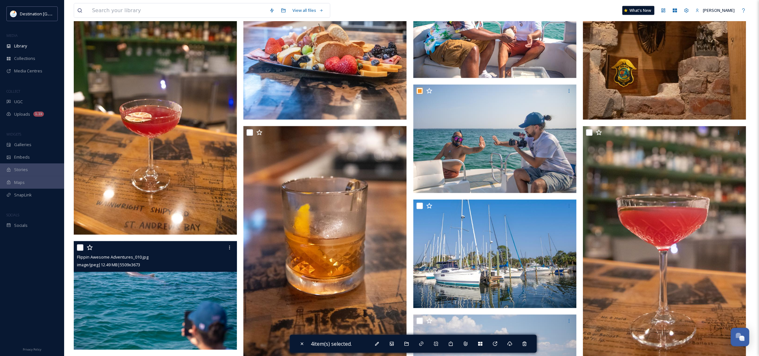
click at [82, 247] on input "checkbox" at bounding box center [80, 248] width 6 height 6
click at [81, 245] on input "checkbox" at bounding box center [80, 248] width 6 height 6
checkbox input "false"
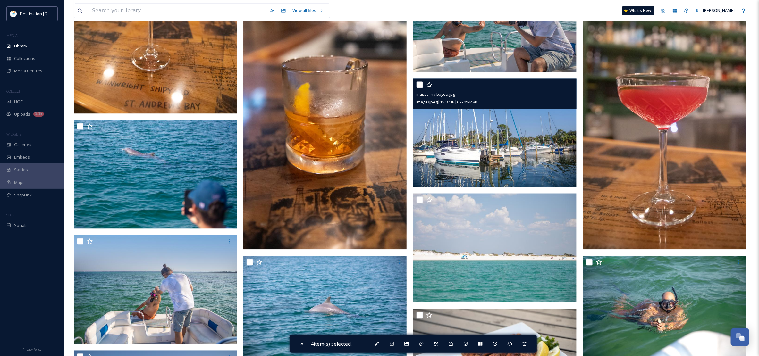
scroll to position [807, 0]
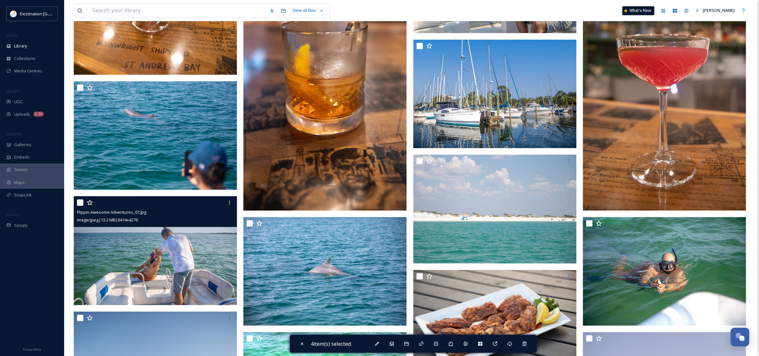
click at [81, 201] on input "checkbox" at bounding box center [80, 203] width 6 height 6
checkbox input "true"
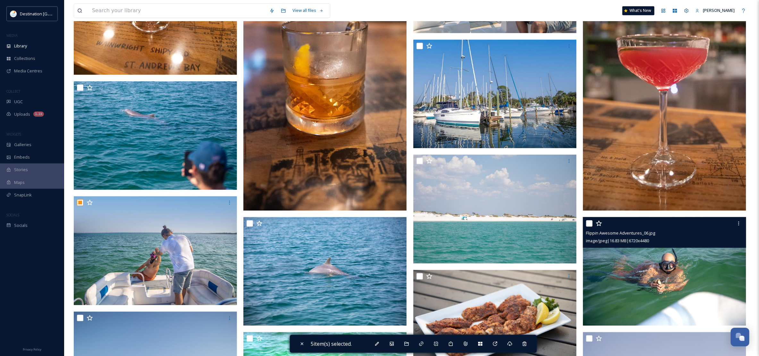
click at [590, 225] on input "checkbox" at bounding box center [589, 223] width 6 height 6
checkbox input "true"
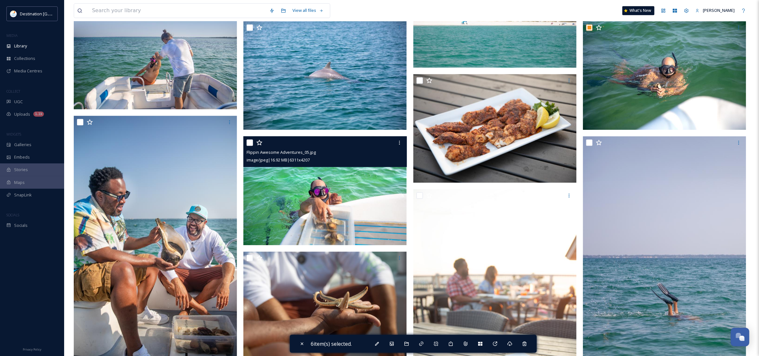
scroll to position [1008, 0]
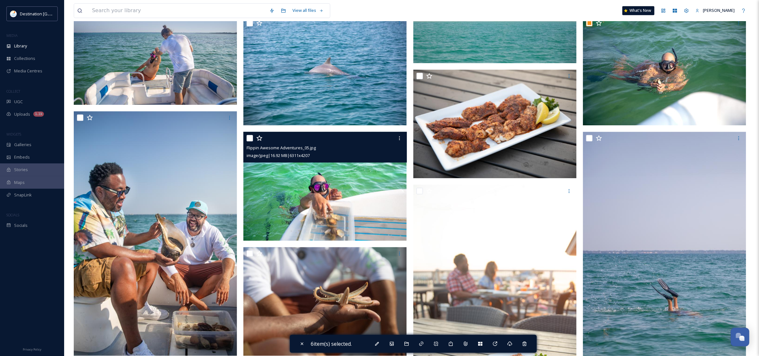
click at [251, 141] on input "checkbox" at bounding box center [250, 138] width 6 height 6
checkbox input "true"
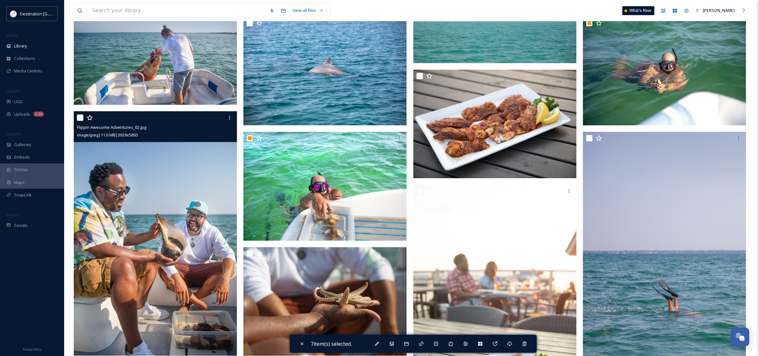
click at [79, 118] on input "checkbox" at bounding box center [80, 118] width 6 height 6
checkbox input "true"
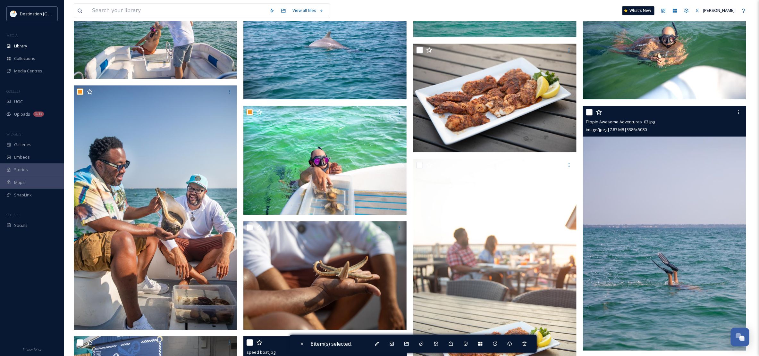
scroll to position [1048, 0]
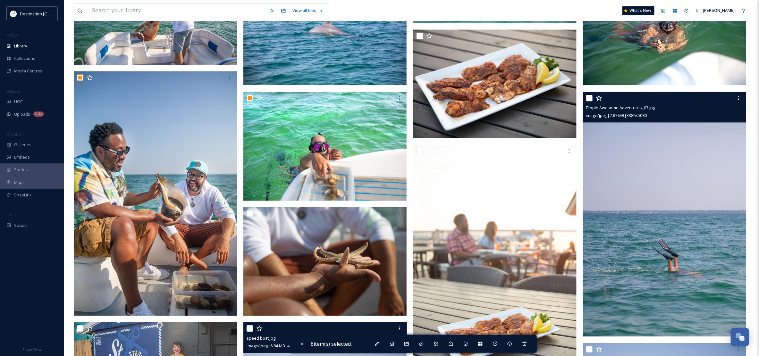
click at [588, 103] on div at bounding box center [665, 98] width 158 height 12
click at [589, 98] on input "checkbox" at bounding box center [589, 98] width 6 height 6
checkbox input "true"
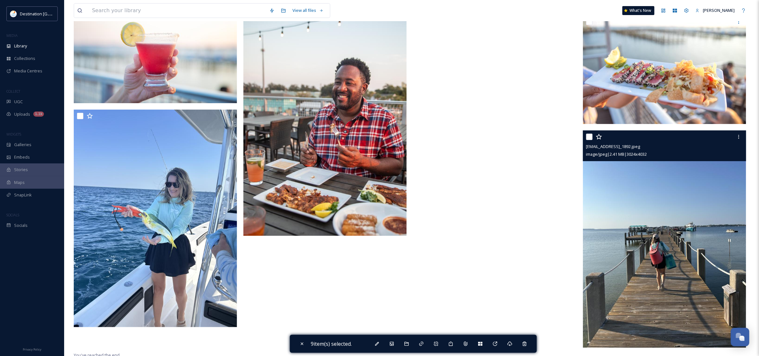
scroll to position [1609, 0]
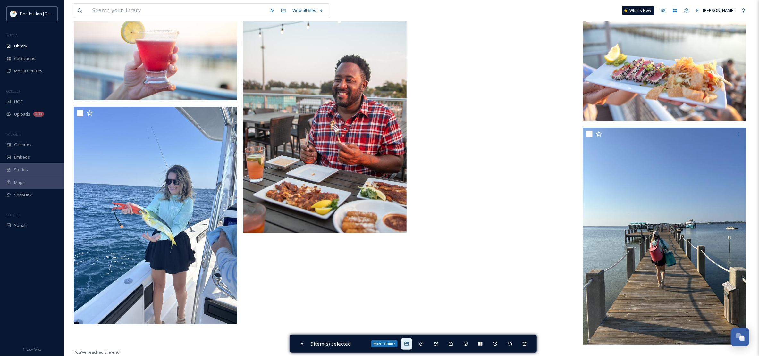
click at [409, 342] on icon at bounding box center [406, 344] width 5 height 5
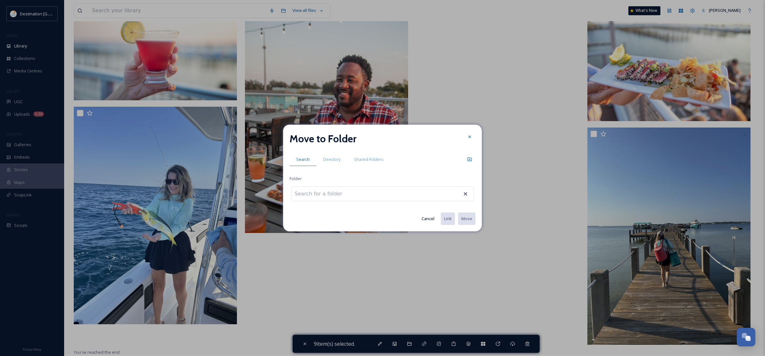
click at [375, 196] on div at bounding box center [382, 194] width 183 height 15
click at [337, 197] on input at bounding box center [327, 194] width 71 height 14
click at [475, 135] on div at bounding box center [470, 137] width 12 height 12
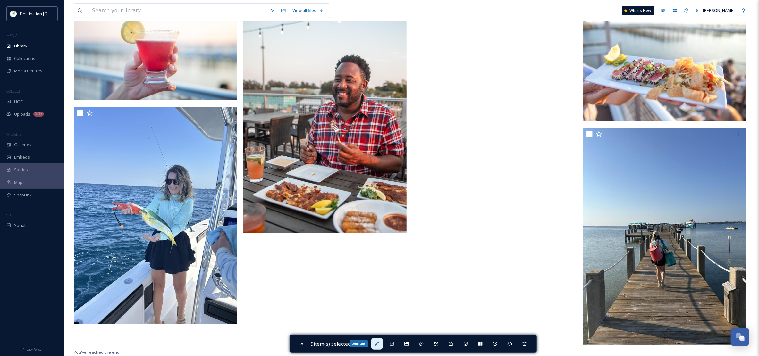
click at [379, 344] on icon at bounding box center [377, 344] width 4 height 4
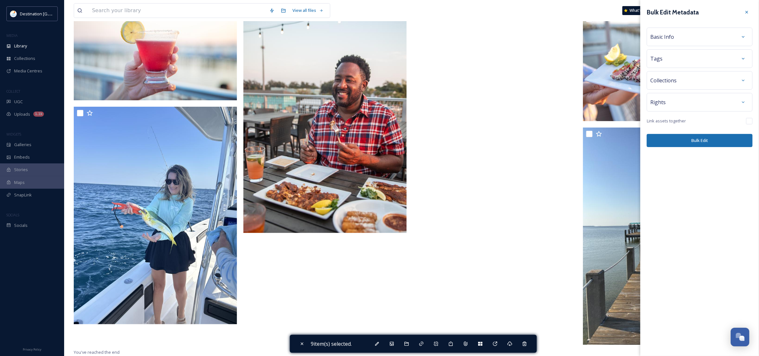
click at [688, 38] on div "Basic Info" at bounding box center [700, 37] width 99 height 12
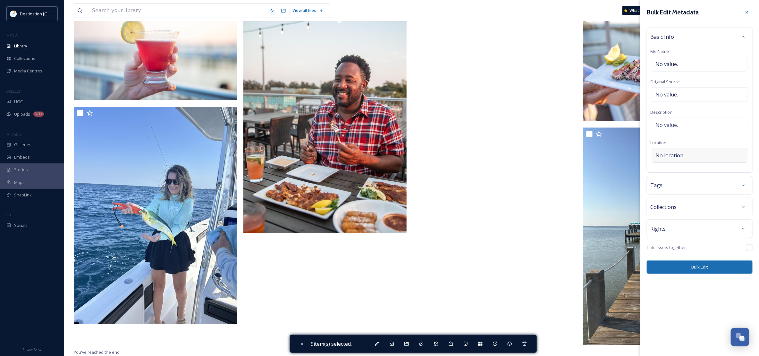
click at [690, 158] on div "No location" at bounding box center [700, 155] width 96 height 15
click at [687, 157] on input at bounding box center [700, 156] width 95 height 14
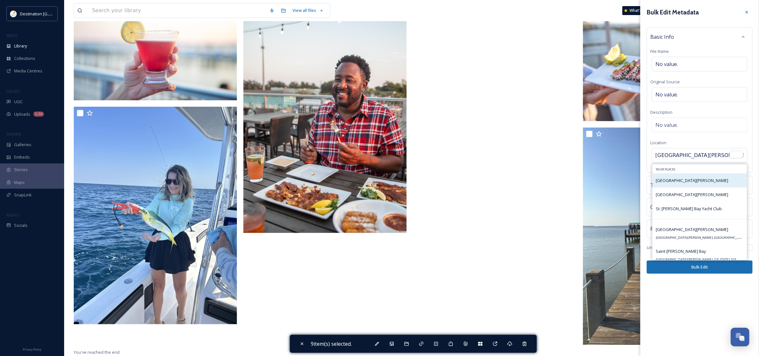
type input "[GEOGRAPHIC_DATA][PERSON_NAME]"
click at [687, 184] on div "[GEOGRAPHIC_DATA][PERSON_NAME]" at bounding box center [700, 181] width 94 height 14
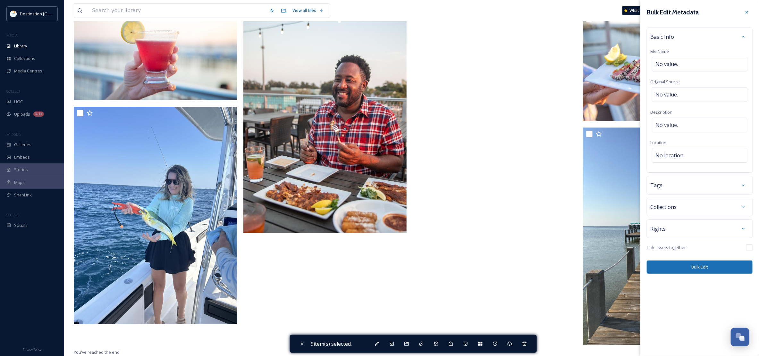
click at [702, 310] on div "Bulk Edit Metadata Basic Info File Name No value. Original Source No value. Des…" at bounding box center [700, 178] width 119 height 356
click at [667, 148] on div "Basic Info File Name No value. Original Source No value. Description No value. …" at bounding box center [700, 100] width 106 height 145
click at [674, 158] on span "No location" at bounding box center [670, 156] width 28 height 8
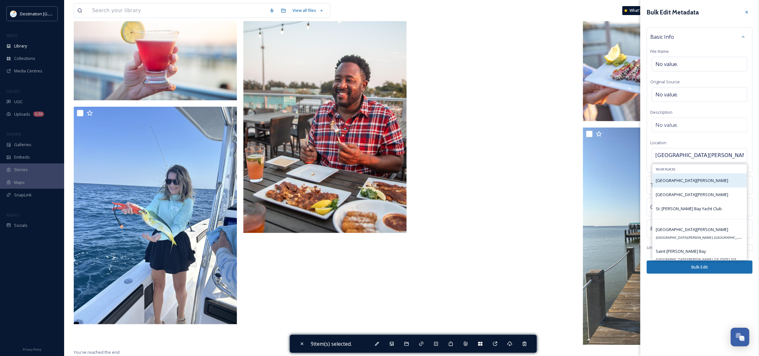
click at [694, 185] on div "[GEOGRAPHIC_DATA][PERSON_NAME]" at bounding box center [700, 181] width 94 height 14
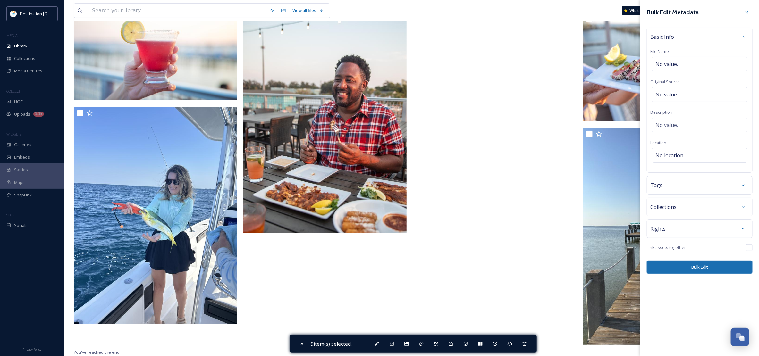
click at [696, 340] on div "Bulk Edit Metadata Basic Info File Name No value. Original Source No value. Des…" at bounding box center [700, 178] width 119 height 356
click at [677, 155] on span "No location" at bounding box center [670, 156] width 28 height 8
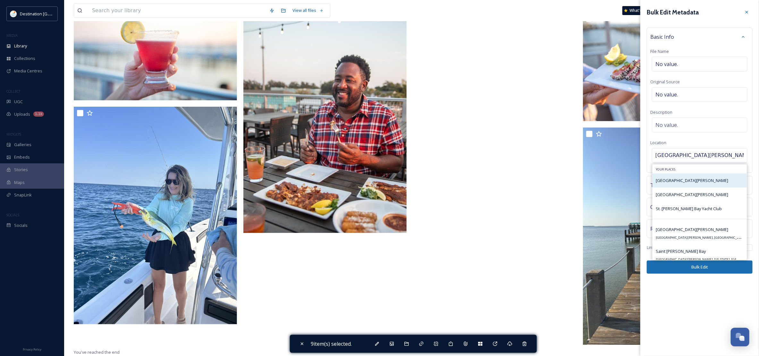
click at [682, 186] on div "[GEOGRAPHIC_DATA][PERSON_NAME]" at bounding box center [700, 181] width 94 height 14
click at [673, 178] on div "[GEOGRAPHIC_DATA][PERSON_NAME]" at bounding box center [692, 181] width 73 height 8
click at [684, 158] on input "[GEOGRAPHIC_DATA][PERSON_NAME]" at bounding box center [700, 156] width 95 height 14
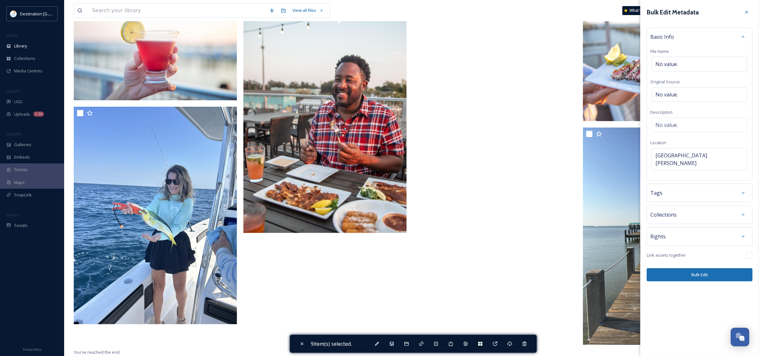
click at [701, 269] on button "Bulk Edit" at bounding box center [700, 275] width 106 height 13
checkbox input "false"
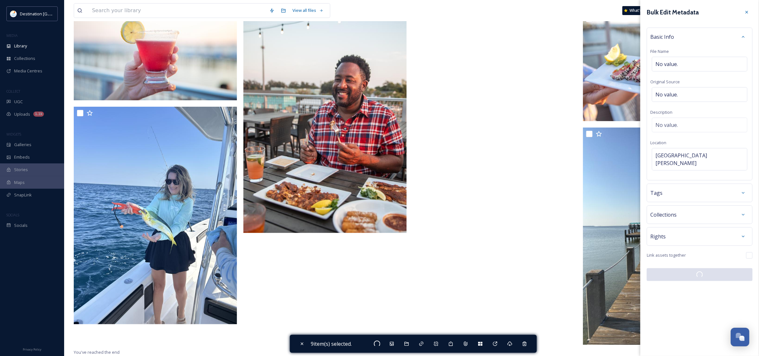
checkbox input "false"
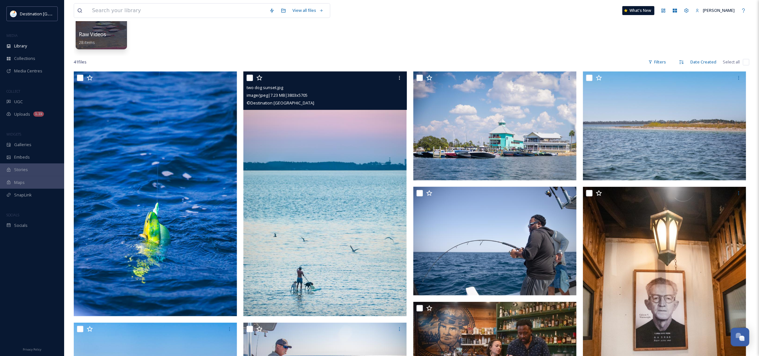
scroll to position [160, 0]
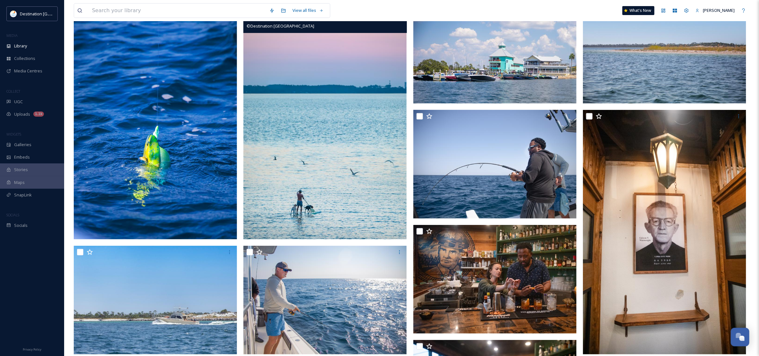
click at [339, 160] on img at bounding box center [325, 117] width 163 height 245
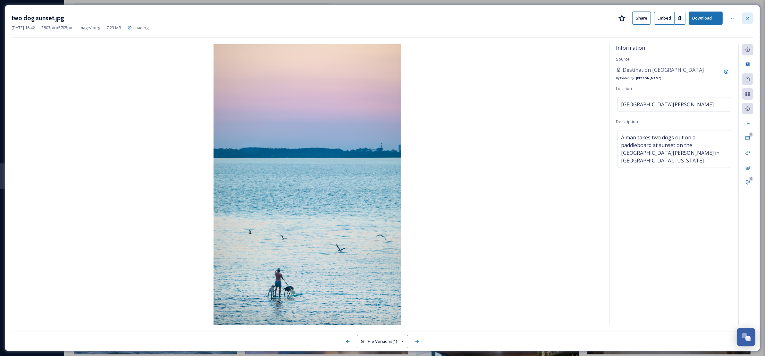
click at [745, 15] on div at bounding box center [748, 19] width 12 height 12
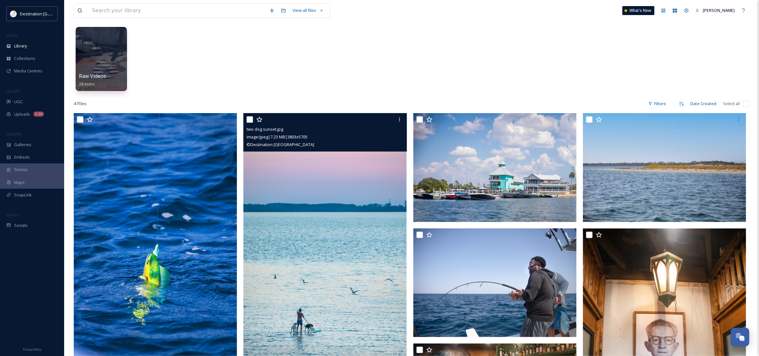
scroll to position [40, 0]
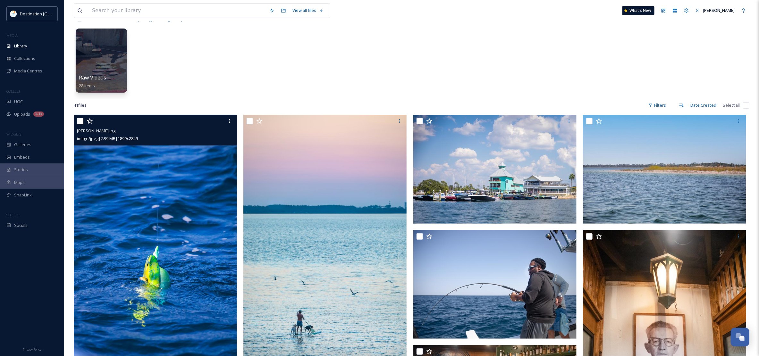
click at [157, 265] on img at bounding box center [155, 237] width 163 height 245
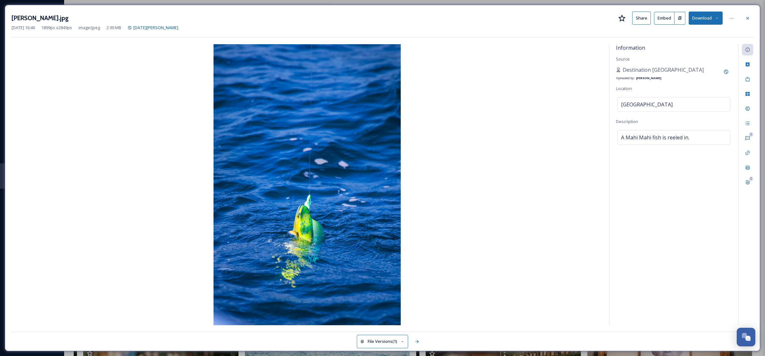
click at [742, 15] on div "[PERSON_NAME].jpg Share Embed Download" at bounding box center [383, 18] width 742 height 13
click at [748, 19] on icon at bounding box center [748, 18] width 3 height 3
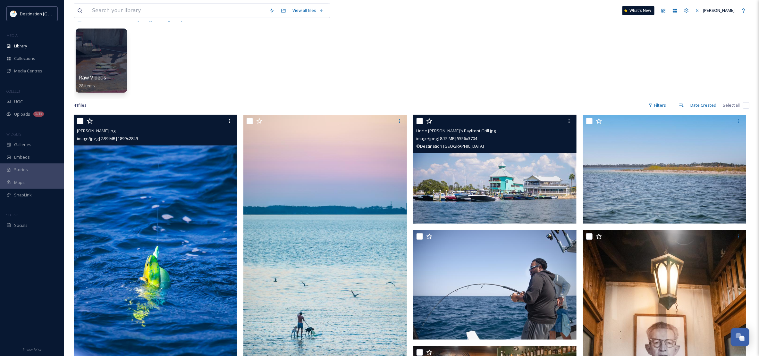
click at [485, 190] on img at bounding box center [495, 169] width 163 height 109
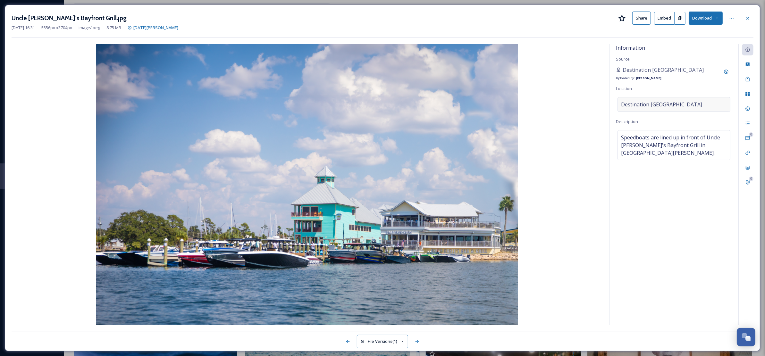
click at [698, 104] on div "Destination [GEOGRAPHIC_DATA]" at bounding box center [674, 104] width 113 height 15
click at [749, 18] on icon at bounding box center [748, 18] width 5 height 5
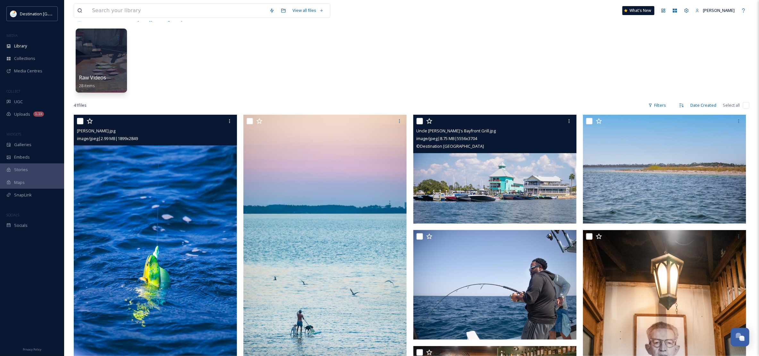
click at [421, 120] on input "checkbox" at bounding box center [420, 121] width 6 height 6
checkbox input "true"
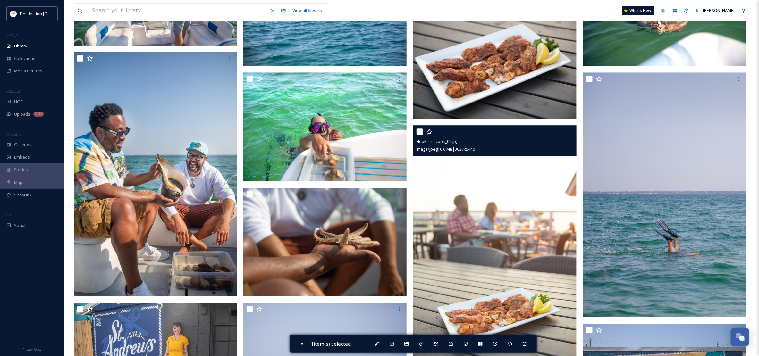
scroll to position [1043, 0]
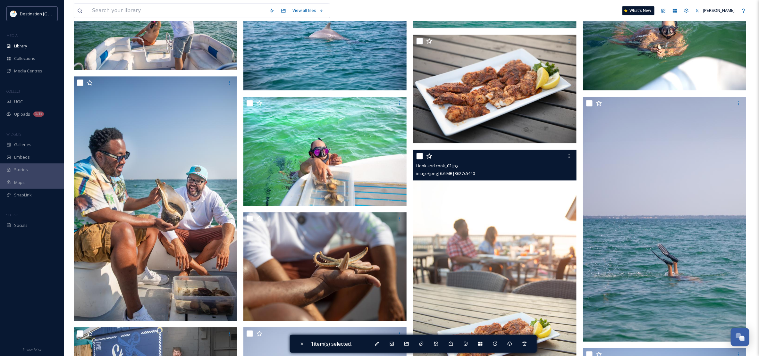
click at [419, 156] on input "checkbox" at bounding box center [420, 156] width 6 height 6
checkbox input "true"
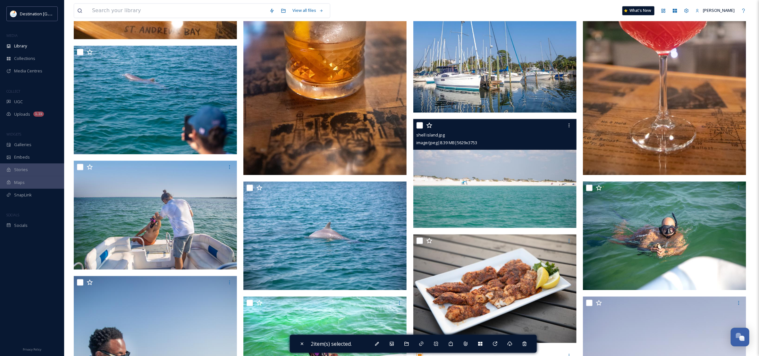
scroll to position [842, 0]
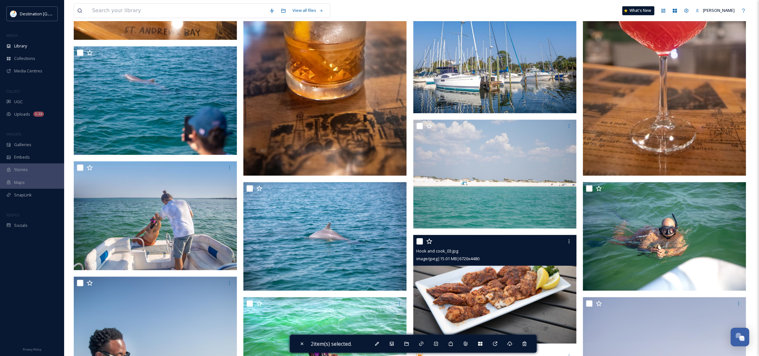
click at [419, 240] on input "checkbox" at bounding box center [420, 241] width 6 height 6
checkbox input "true"
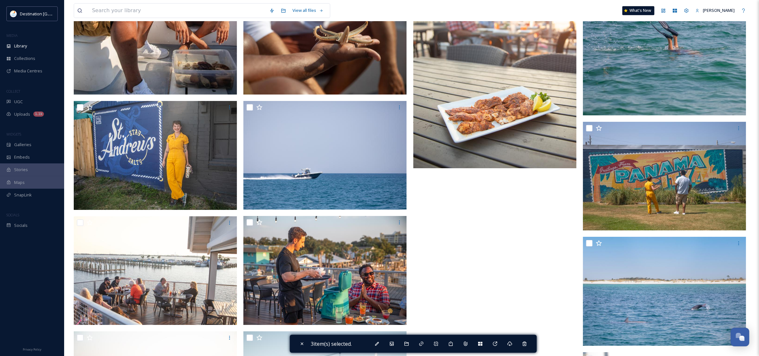
scroll to position [1283, 0]
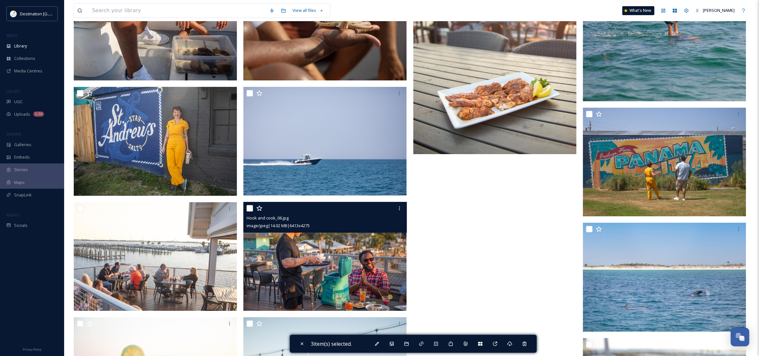
click at [249, 208] on input "checkbox" at bounding box center [250, 208] width 6 height 6
checkbox input "true"
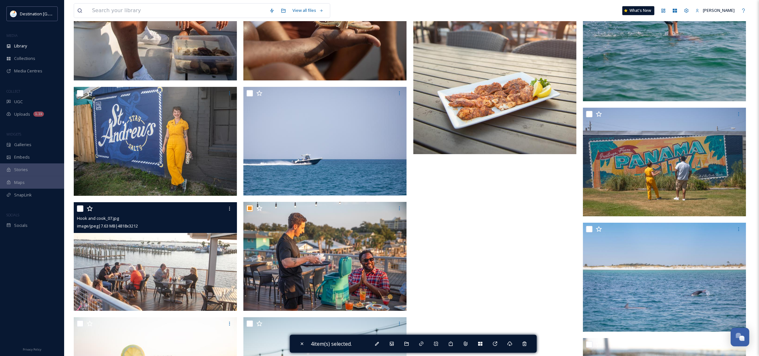
click at [81, 208] on input "checkbox" at bounding box center [80, 209] width 6 height 6
checkbox input "true"
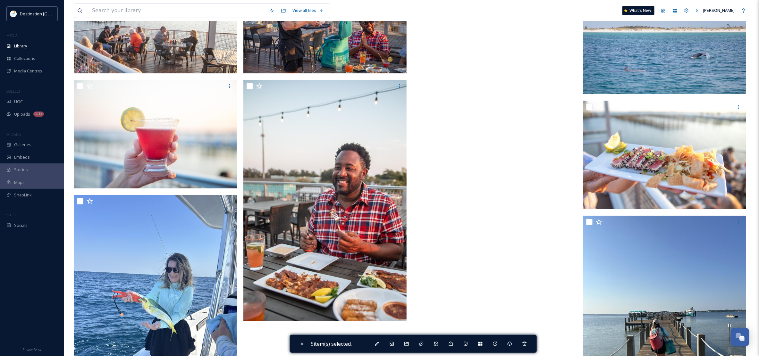
scroll to position [1524, 0]
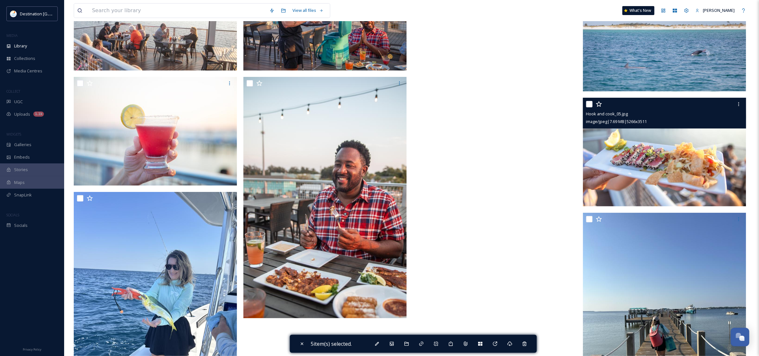
click at [592, 105] on input "checkbox" at bounding box center [589, 104] width 6 height 6
checkbox input "true"
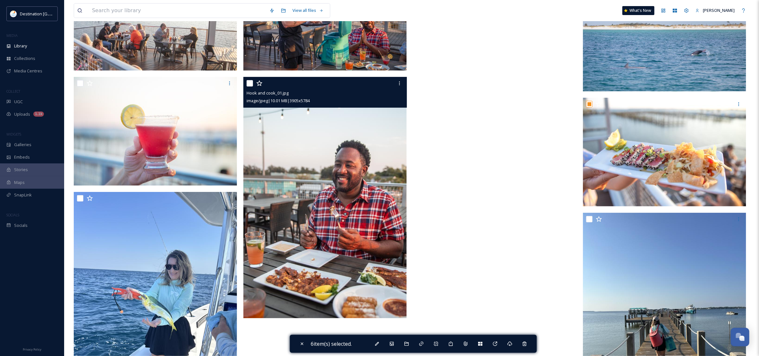
click at [249, 83] on input "checkbox" at bounding box center [250, 83] width 6 height 6
checkbox input "true"
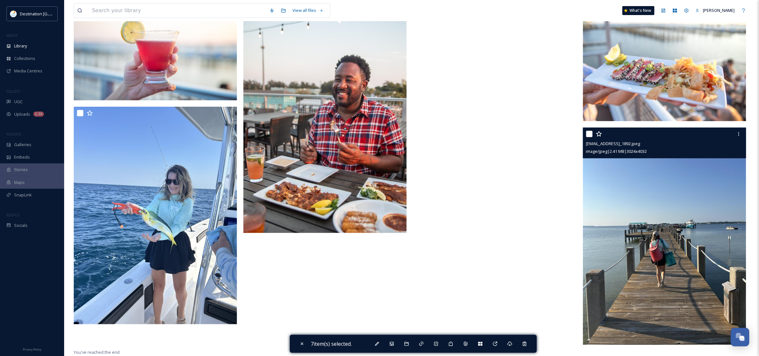
scroll to position [1409, 0]
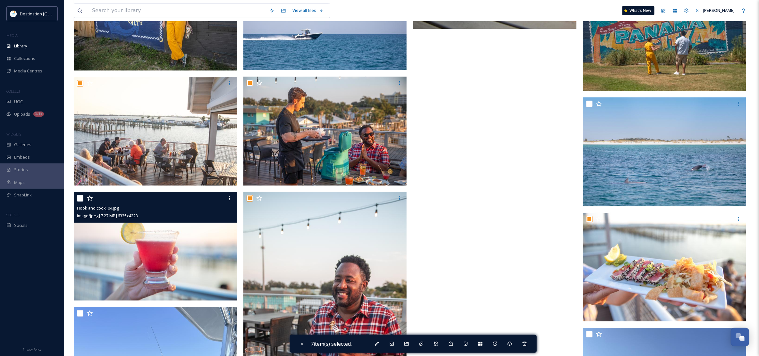
click at [77, 197] on input "checkbox" at bounding box center [80, 198] width 6 height 6
checkbox input "true"
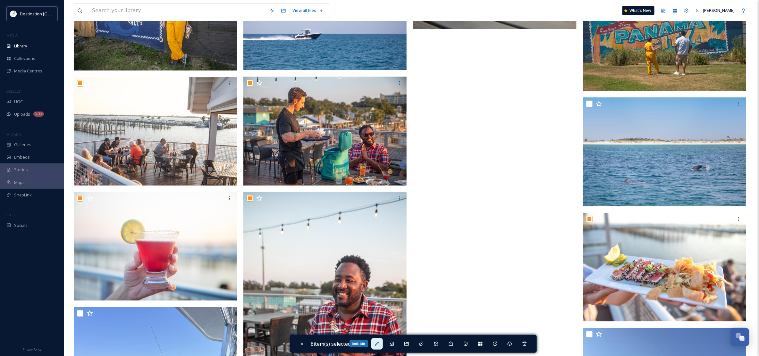
click at [379, 344] on icon at bounding box center [377, 344] width 4 height 4
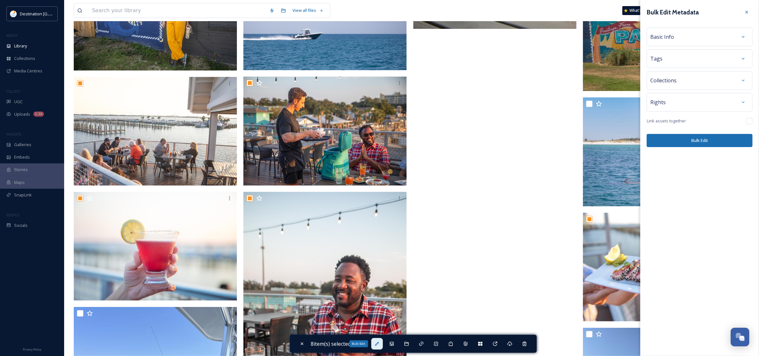
click at [376, 345] on icon at bounding box center [377, 344] width 5 height 5
click at [677, 34] on div "Basic Info" at bounding box center [700, 37] width 99 height 12
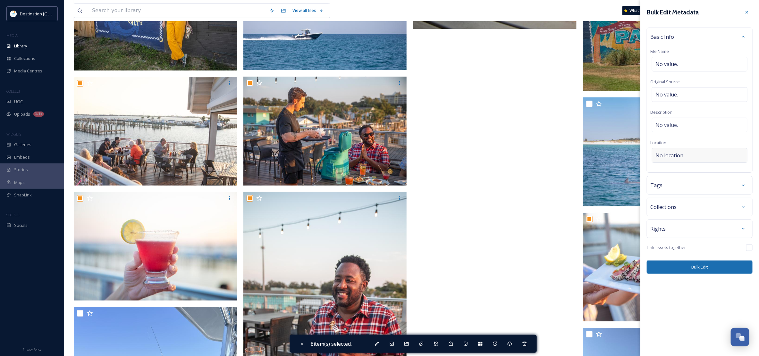
click at [698, 155] on div "No location" at bounding box center [700, 155] width 96 height 15
click at [686, 156] on input "To enrich screen reader interactions, please activate Accessibility in Grammarl…" at bounding box center [700, 156] width 95 height 14
type input "E"
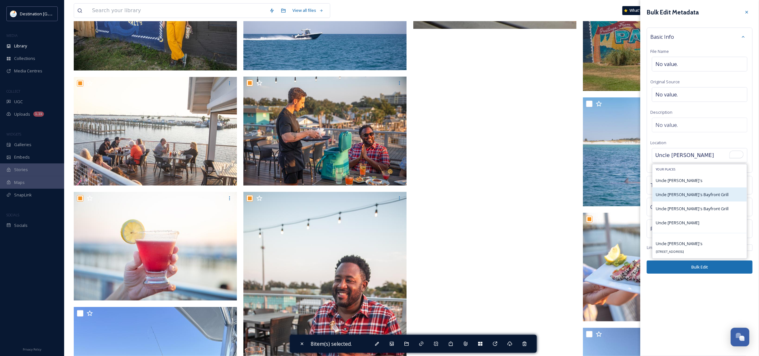
click at [704, 193] on span "Uncle [PERSON_NAME]'s Bayfront Grill" at bounding box center [692, 195] width 73 height 6
click at [713, 199] on div "Uncle [PERSON_NAME]'s Bayfront Grill" at bounding box center [700, 195] width 94 height 14
click at [690, 159] on input "Uncle [PERSON_NAME]" at bounding box center [700, 156] width 95 height 14
type input "Uncle [PERSON_NAME]'s Bayfront Grill"
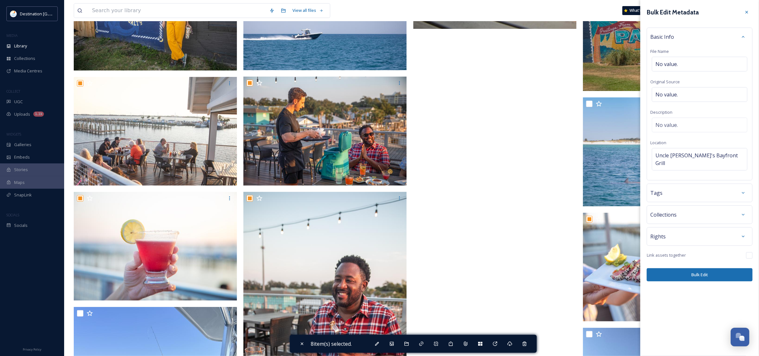
click at [725, 272] on button "Bulk Edit" at bounding box center [700, 275] width 106 height 13
checkbox input "false"
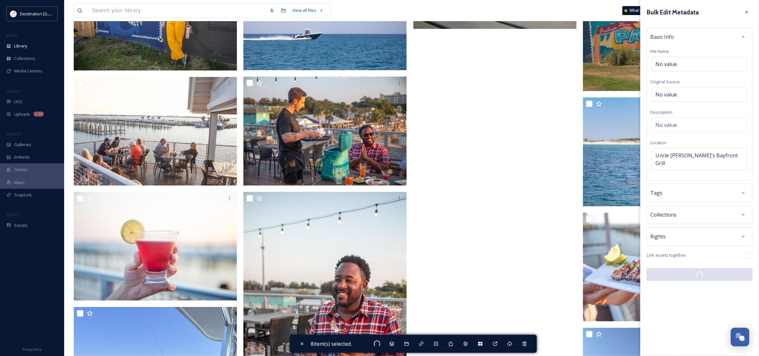
checkbox input "false"
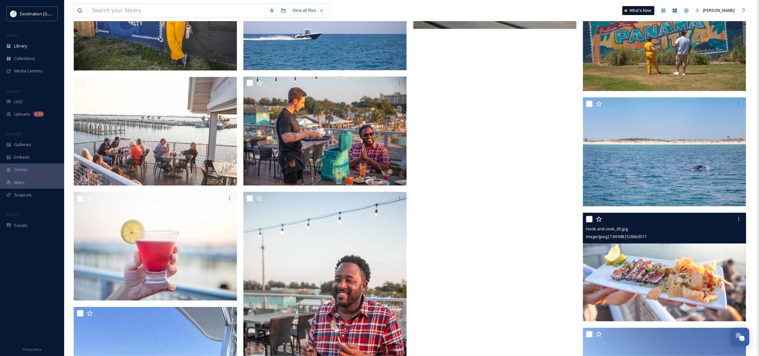
click at [659, 303] on img at bounding box center [664, 267] width 163 height 109
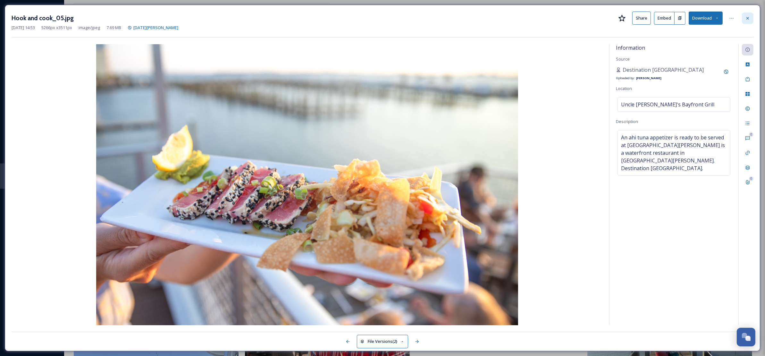
click at [751, 13] on div at bounding box center [748, 19] width 12 height 12
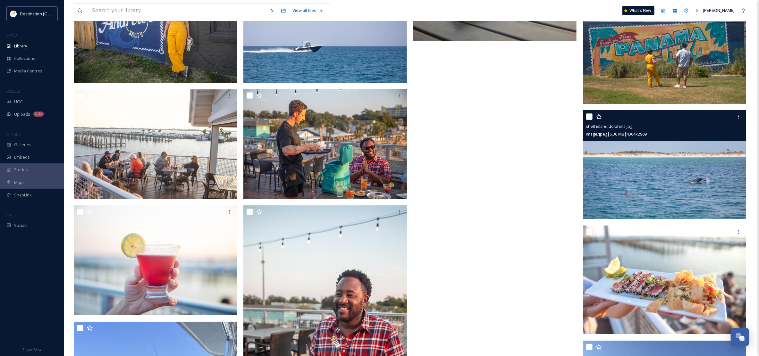
click at [639, 197] on img at bounding box center [664, 164] width 163 height 109
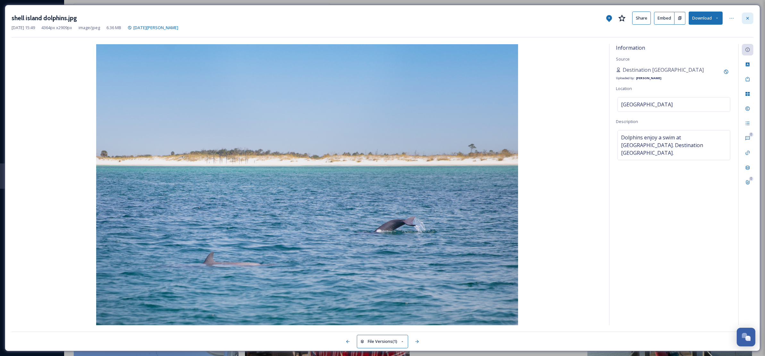
click at [750, 15] on div at bounding box center [748, 19] width 12 height 12
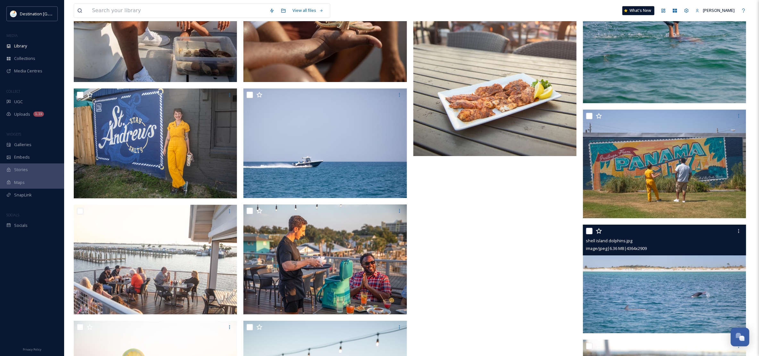
scroll to position [1128, 0]
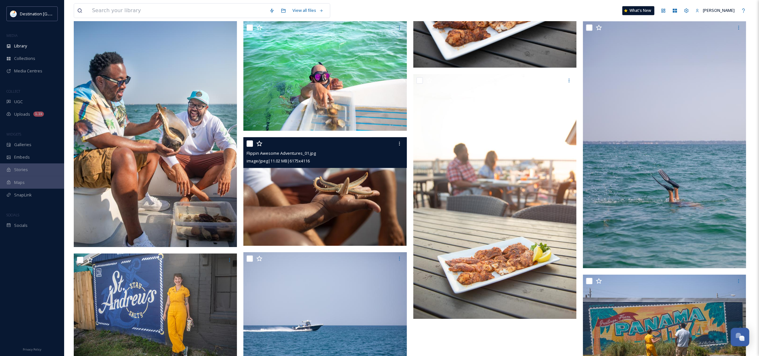
click at [286, 227] on img at bounding box center [325, 191] width 163 height 109
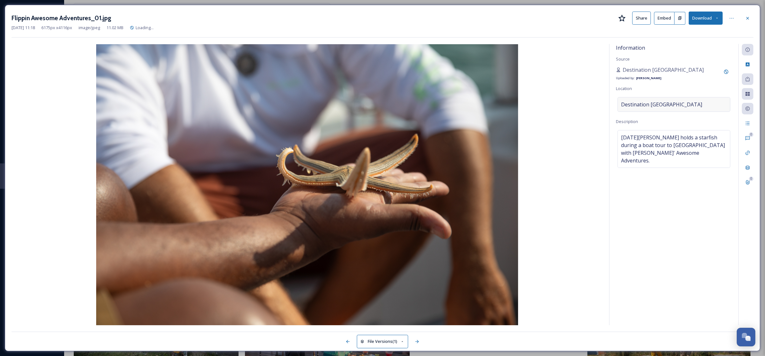
click at [678, 107] on span "Destination [GEOGRAPHIC_DATA]" at bounding box center [661, 105] width 81 height 8
click at [684, 105] on input "Destination [GEOGRAPHIC_DATA]" at bounding box center [674, 105] width 112 height 14
drag, startPoint x: 662, startPoint y: 101, endPoint x: 593, endPoint y: 98, distance: 69.1
click at [593, 98] on div "Information Source Destination [GEOGRAPHIC_DATA] Uploaded by: [PERSON_NAME] Loc…" at bounding box center [383, 185] width 742 height 282
type input "G"
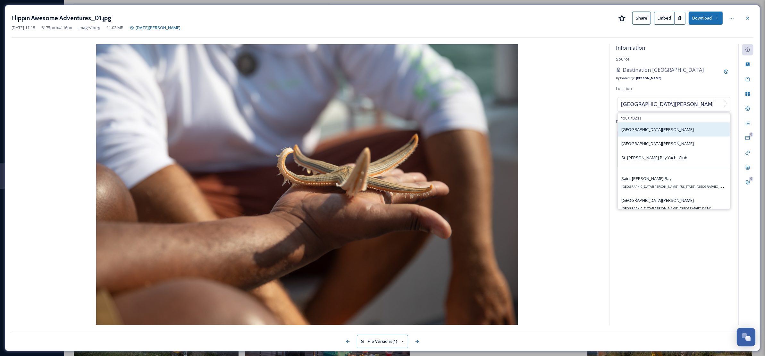
type input "[GEOGRAPHIC_DATA][PERSON_NAME]"
click at [663, 126] on div "[GEOGRAPHIC_DATA][PERSON_NAME]" at bounding box center [675, 130] width 112 height 14
click at [662, 135] on div "[GEOGRAPHIC_DATA][PERSON_NAME]" at bounding box center [675, 130] width 112 height 14
click at [696, 269] on div "Information Source Destination [GEOGRAPHIC_DATA] Uploaded by: [PERSON_NAME] Loc…" at bounding box center [674, 185] width 129 height 282
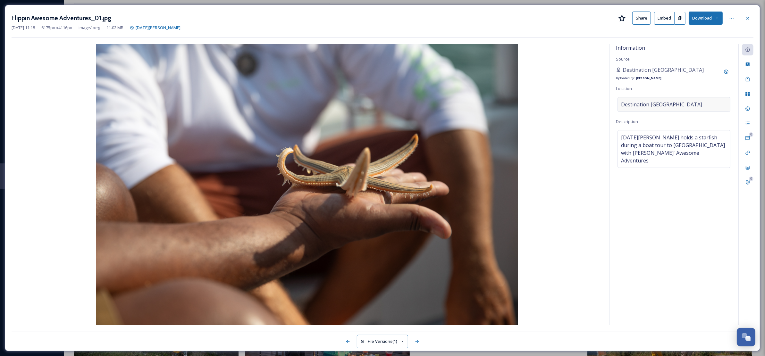
click at [688, 107] on div "Destination [GEOGRAPHIC_DATA]" at bounding box center [674, 104] width 113 height 15
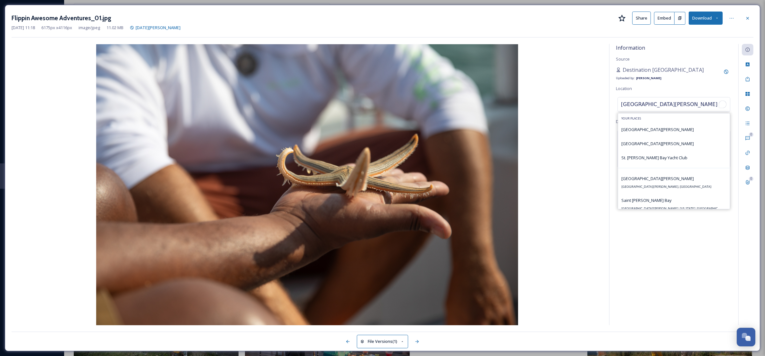
click at [661, 106] on input "[GEOGRAPHIC_DATA][PERSON_NAME]" at bounding box center [674, 105] width 112 height 14
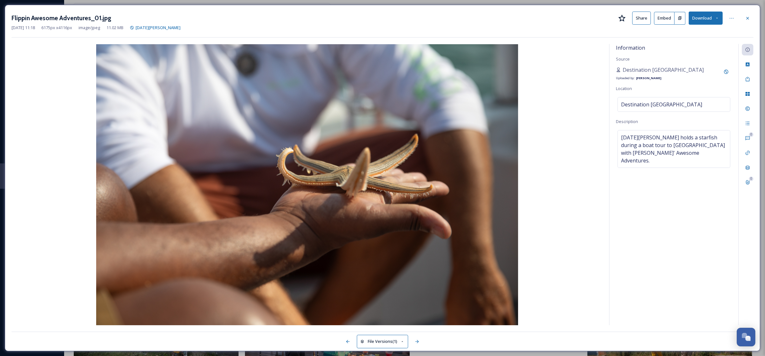
click at [664, 87] on div "Information Source Destination [GEOGRAPHIC_DATA] Uploaded by: [PERSON_NAME] Loc…" at bounding box center [674, 185] width 129 height 282
click at [665, 297] on div "Information Source Destination [GEOGRAPHIC_DATA] Uploaded by: [PERSON_NAME] Loc…" at bounding box center [674, 185] width 129 height 282
click at [743, 17] on div at bounding box center [748, 19] width 12 height 12
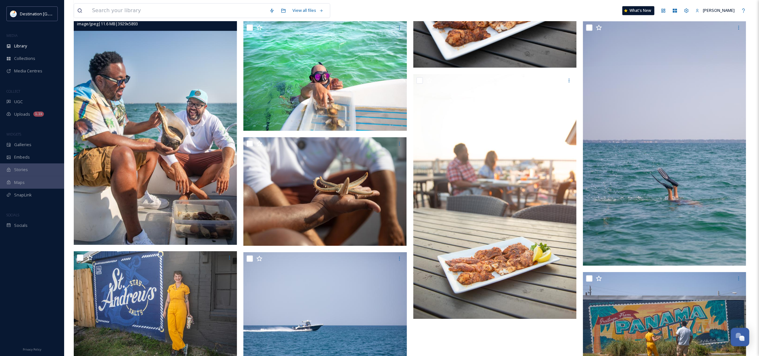
click at [157, 190] on img at bounding box center [155, 122] width 163 height 245
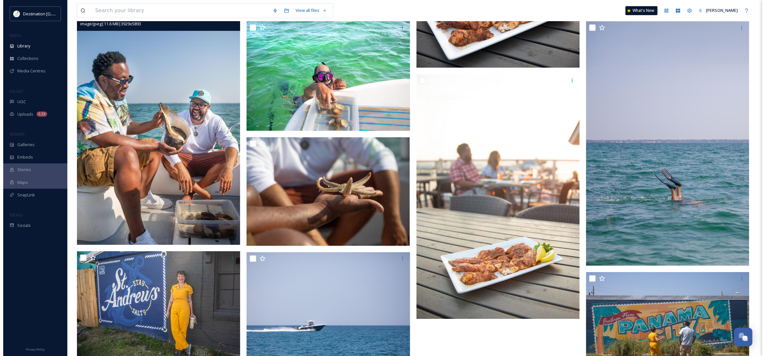
scroll to position [876, 0]
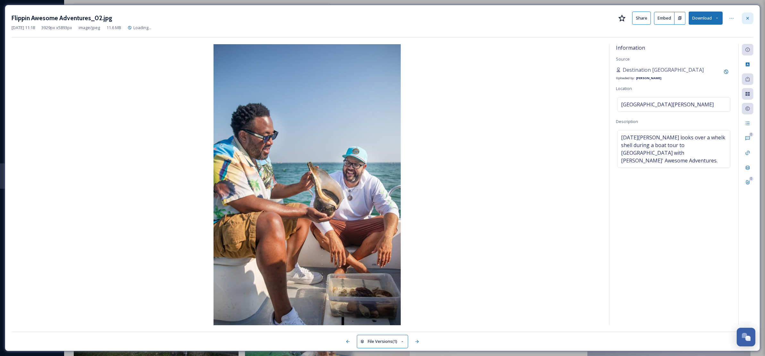
click at [748, 23] on div at bounding box center [748, 19] width 12 height 12
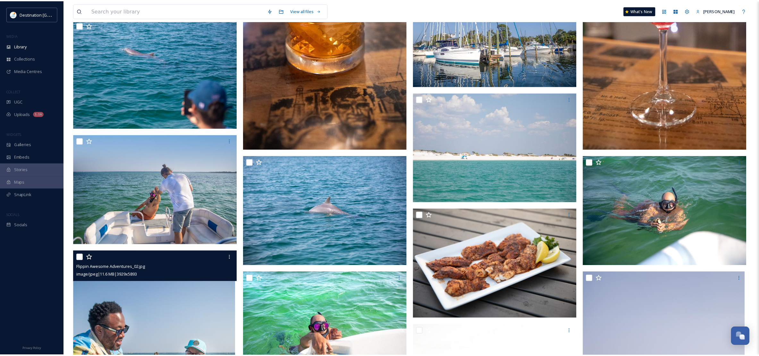
scroll to position [1128, 0]
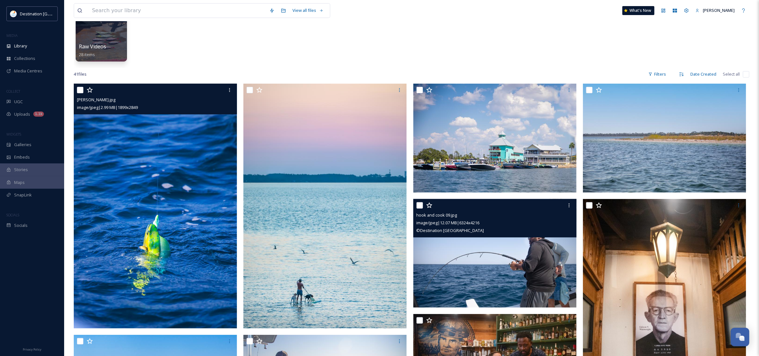
scroll to position [85, 0]
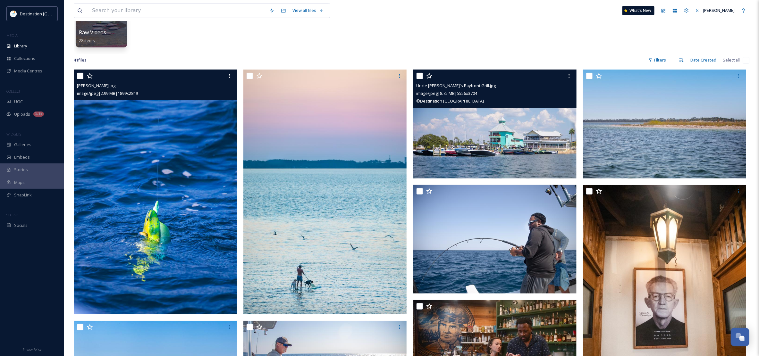
click at [535, 142] on img at bounding box center [495, 124] width 163 height 109
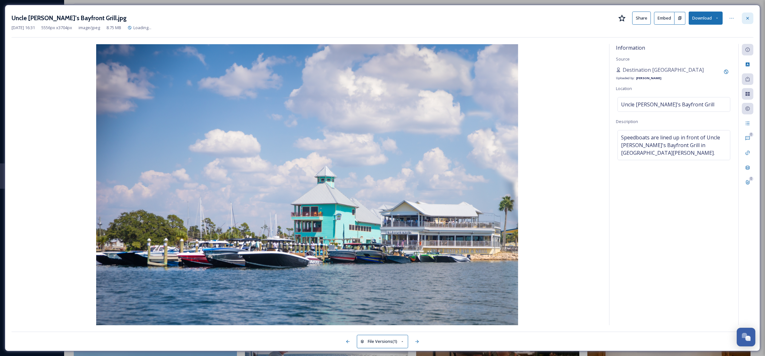
click at [751, 18] on div at bounding box center [748, 19] width 12 height 12
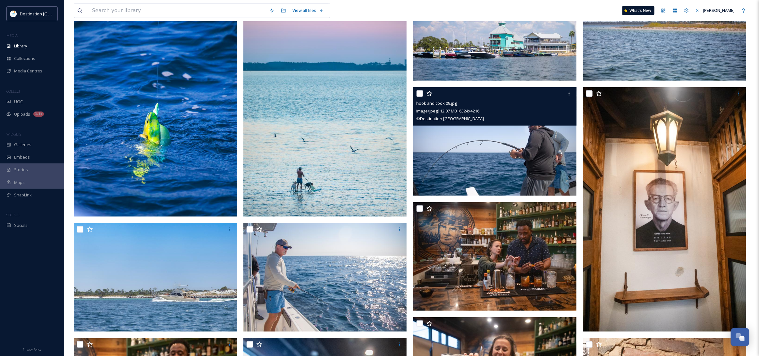
scroll to position [206, 0]
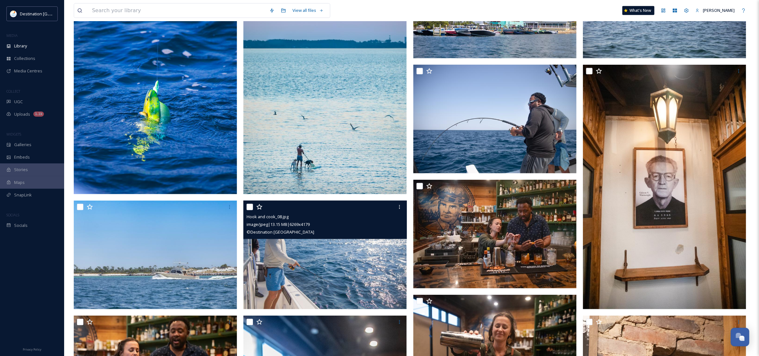
click at [298, 275] on img at bounding box center [325, 255] width 163 height 109
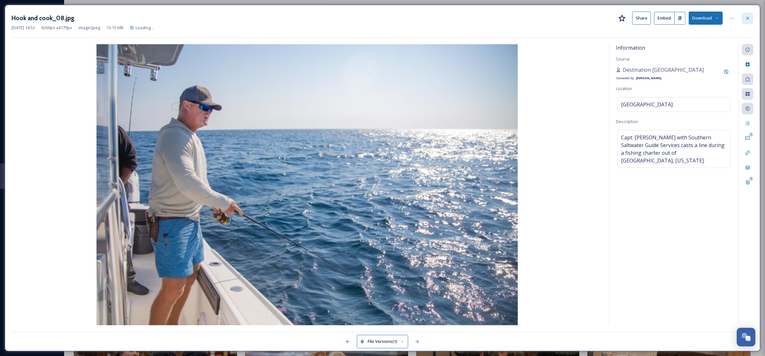
click at [749, 18] on icon at bounding box center [748, 18] width 5 height 5
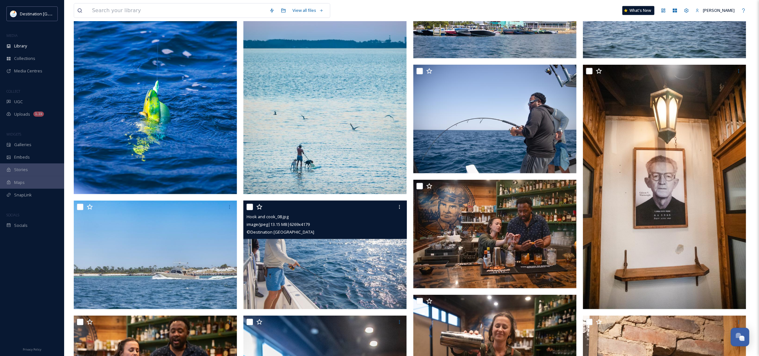
click at [336, 269] on img at bounding box center [325, 255] width 163 height 109
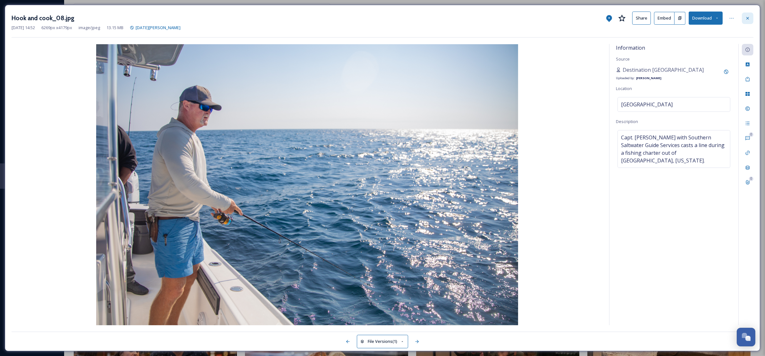
click at [753, 15] on div at bounding box center [748, 19] width 12 height 12
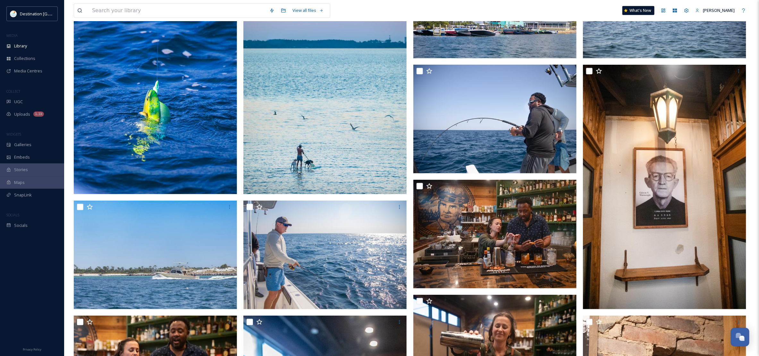
click at [356, 178] on img at bounding box center [325, 71] width 163 height 245
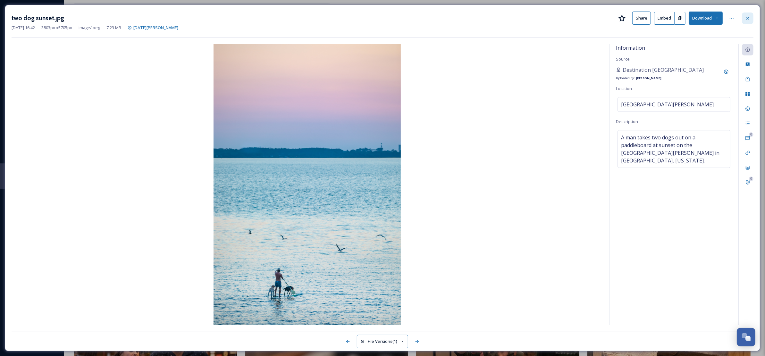
click at [751, 21] on div at bounding box center [748, 19] width 12 height 12
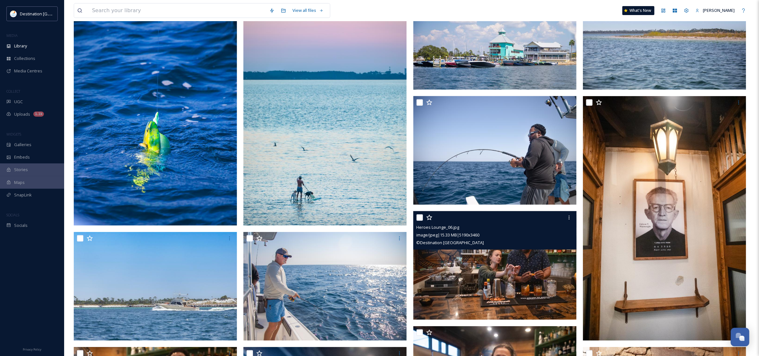
scroll to position [125, 0]
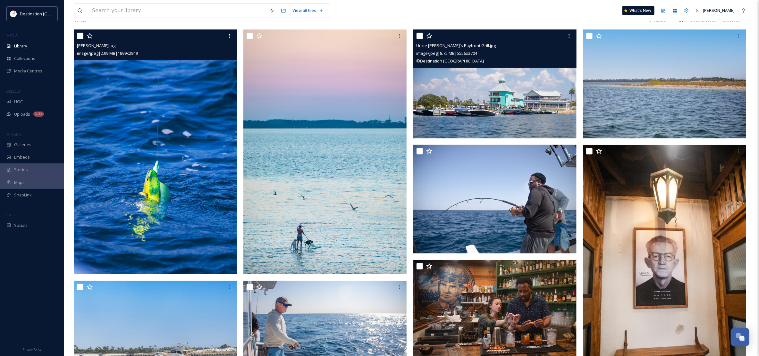
click at [177, 227] on img at bounding box center [155, 152] width 163 height 245
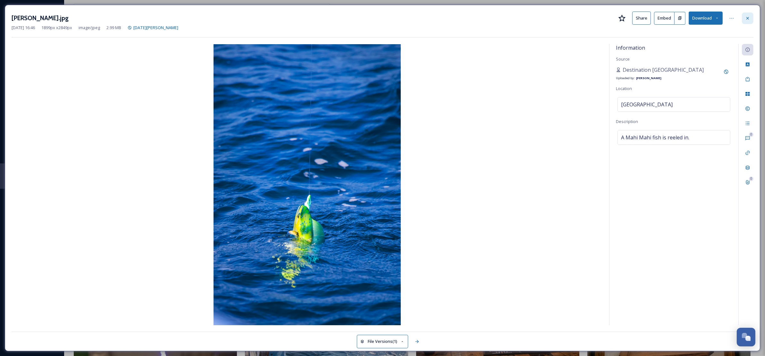
click at [751, 23] on div at bounding box center [748, 19] width 12 height 12
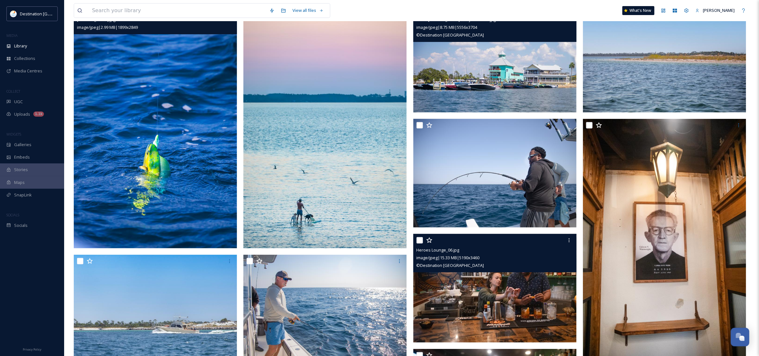
scroll to position [166, 0]
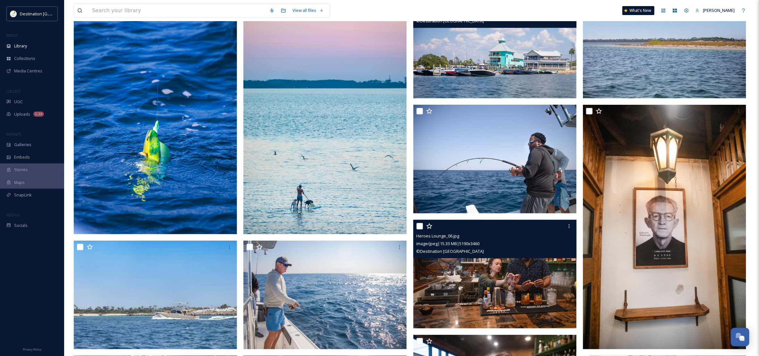
click at [419, 227] on input "checkbox" at bounding box center [420, 226] width 6 height 6
checkbox input "true"
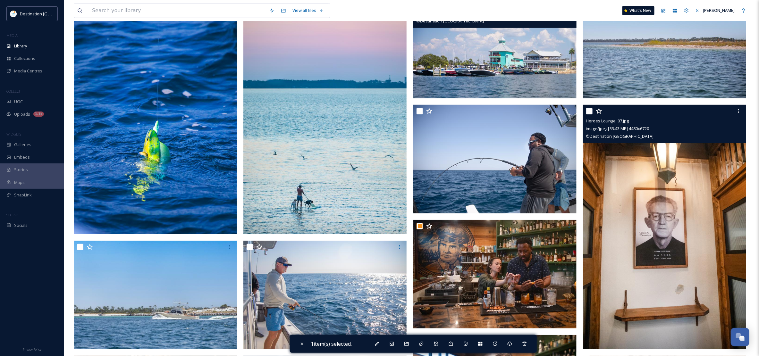
click at [636, 303] on img at bounding box center [664, 227] width 163 height 245
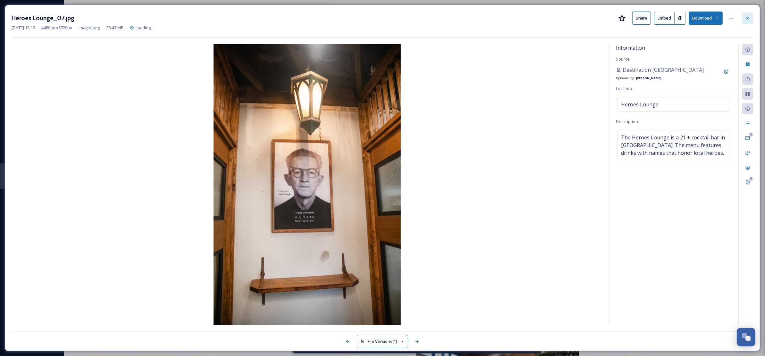
click at [749, 20] on icon at bounding box center [748, 18] width 5 height 5
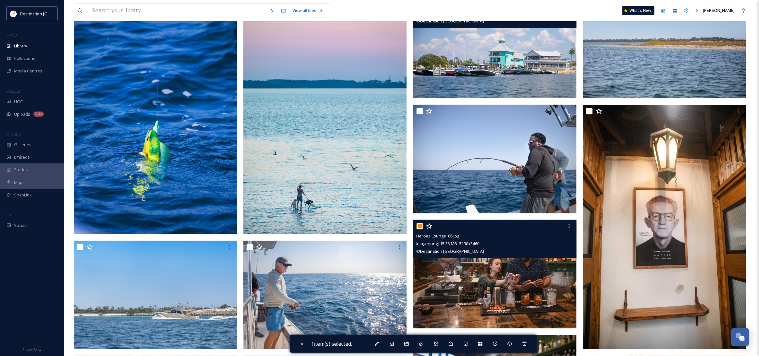
click at [463, 290] on img at bounding box center [495, 274] width 163 height 109
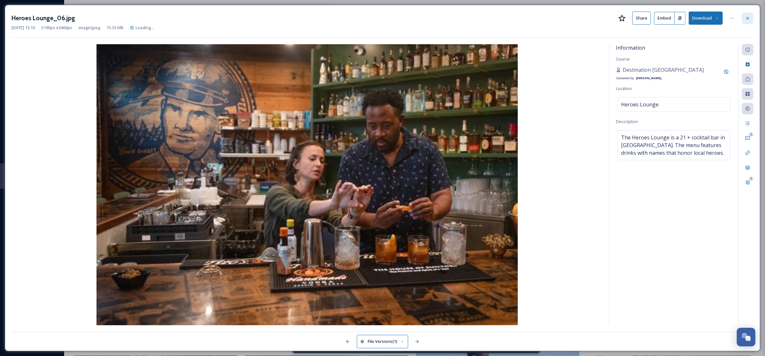
click at [748, 18] on icon at bounding box center [748, 18] width 5 height 5
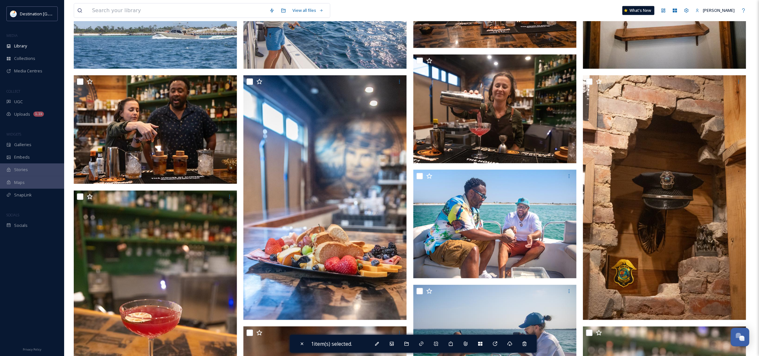
scroll to position [727, 0]
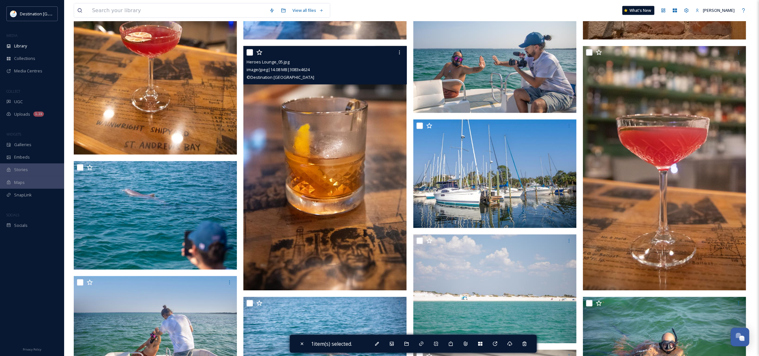
click at [289, 217] on img at bounding box center [325, 168] width 163 height 245
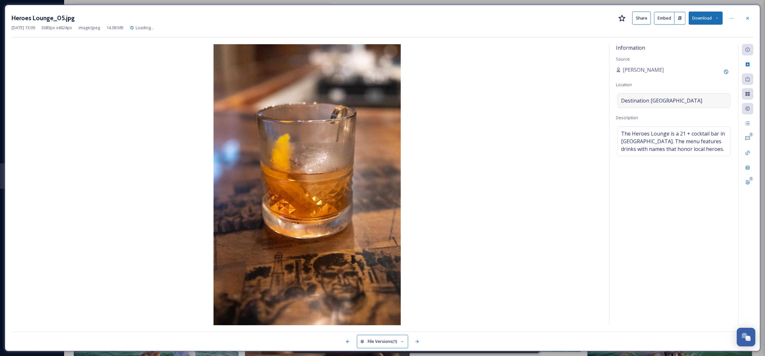
click at [690, 101] on div "Destination [GEOGRAPHIC_DATA]" at bounding box center [674, 100] width 113 height 15
click at [686, 103] on input "Destination [GEOGRAPHIC_DATA]" at bounding box center [674, 101] width 112 height 14
drag, startPoint x: 561, startPoint y: 102, endPoint x: 550, endPoint y: 103, distance: 10.7
click at [550, 103] on div "Information Source Patti Location Destination Panama City Description The Heroe…" at bounding box center [383, 185] width 742 height 282
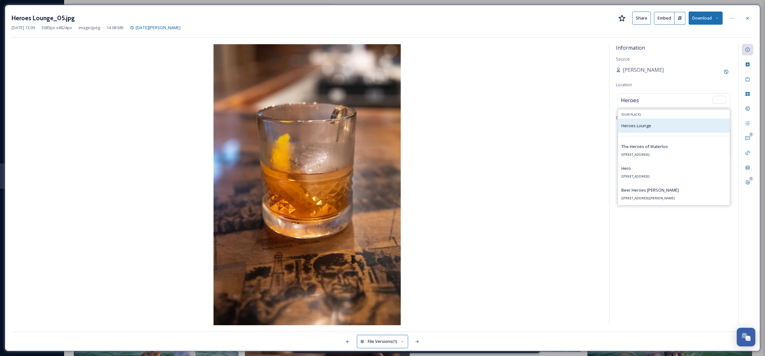
type input "Heroes"
click at [634, 124] on div "Heroes Lounge" at bounding box center [637, 126] width 30 height 8
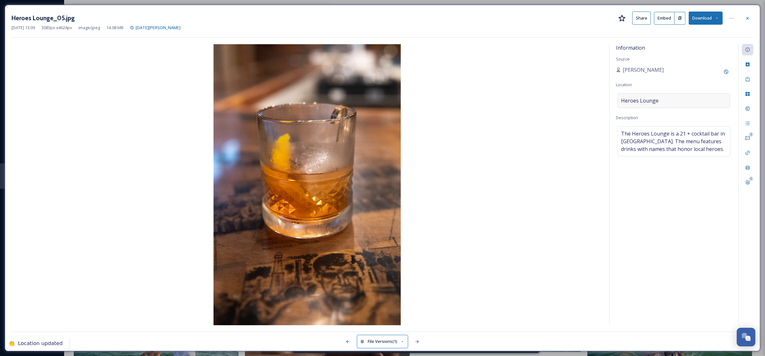
click at [697, 100] on div "Heroes Lounge" at bounding box center [674, 100] width 113 height 15
click at [683, 82] on div "Information Source Patti Location Description The Heroes Lounge is a 21 + cockt…" at bounding box center [674, 185] width 129 height 282
click at [748, 18] on icon at bounding box center [748, 18] width 3 height 3
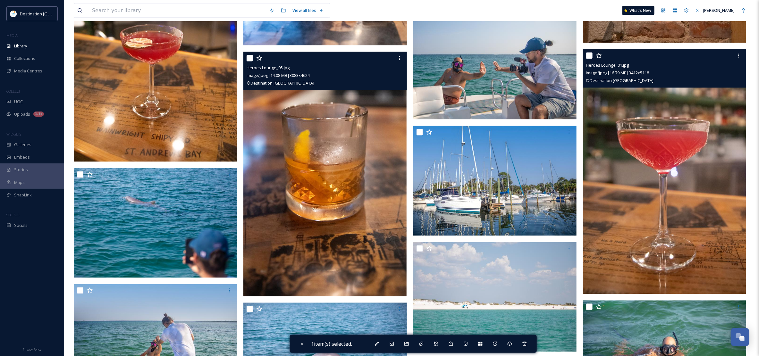
click at [656, 197] on img at bounding box center [664, 171] width 163 height 245
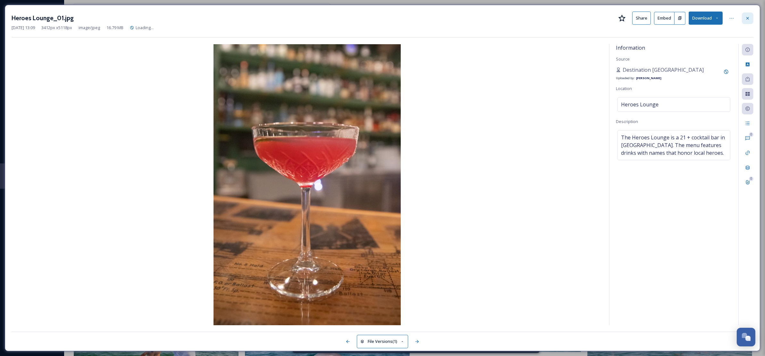
click at [751, 13] on div at bounding box center [748, 19] width 12 height 12
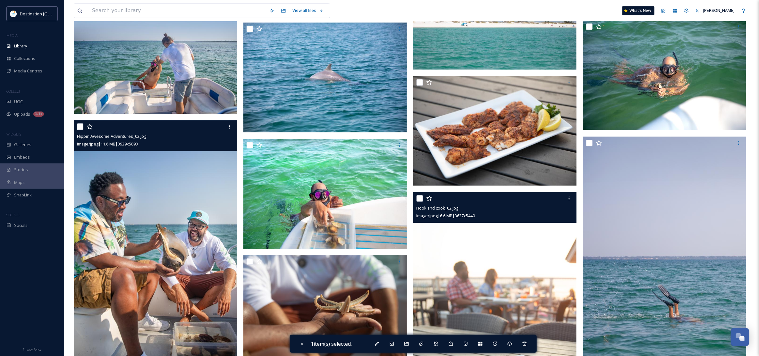
scroll to position [1288, 0]
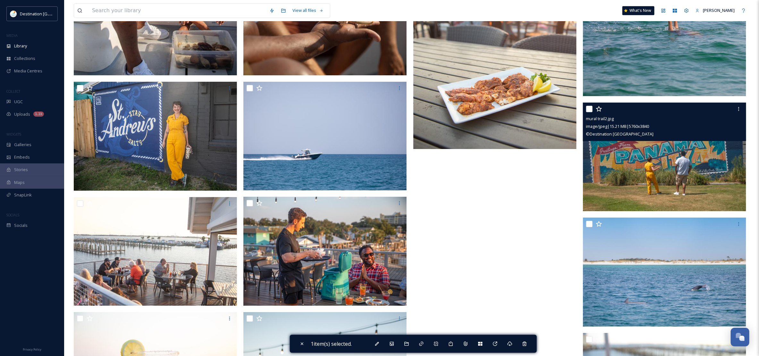
click at [661, 176] on img at bounding box center [664, 157] width 163 height 109
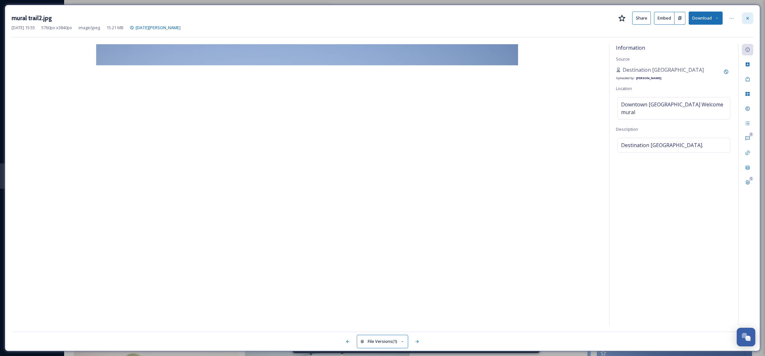
click at [748, 18] on icon at bounding box center [748, 18] width 5 height 5
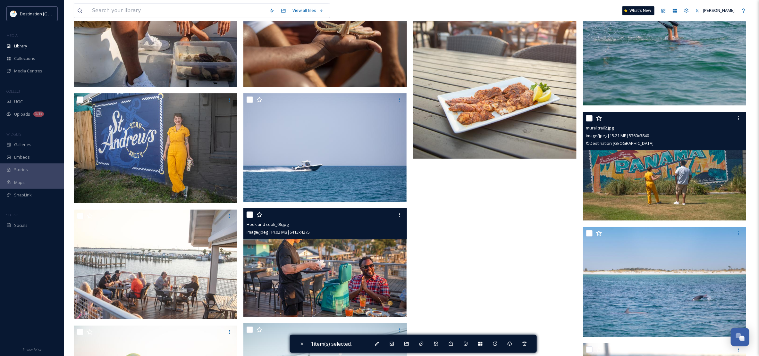
click at [338, 269] on img at bounding box center [325, 263] width 163 height 109
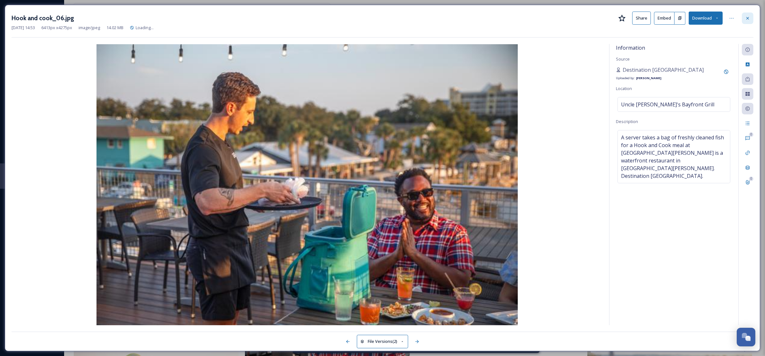
click at [748, 19] on icon at bounding box center [748, 18] width 3 height 3
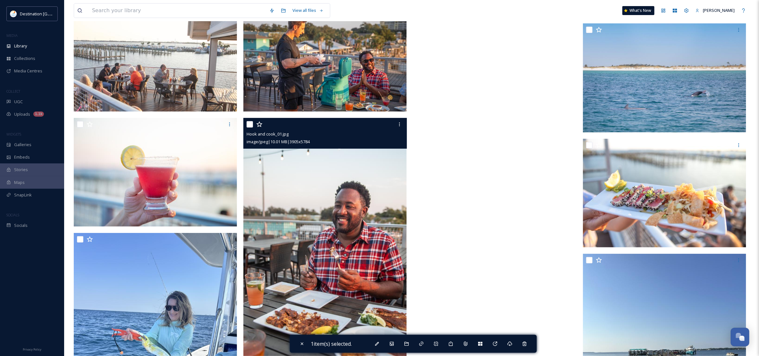
scroll to position [1489, 0]
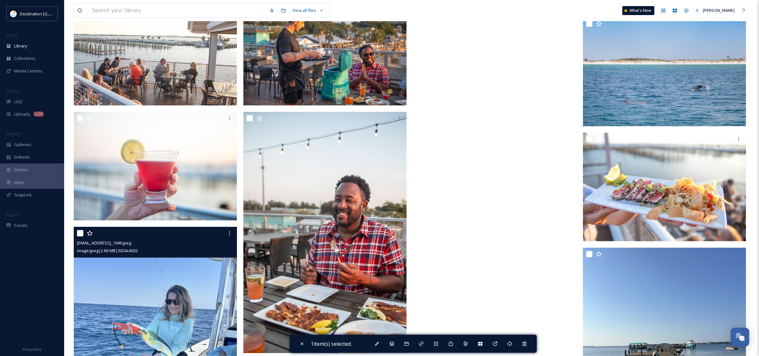
click at [190, 292] on img at bounding box center [155, 336] width 163 height 218
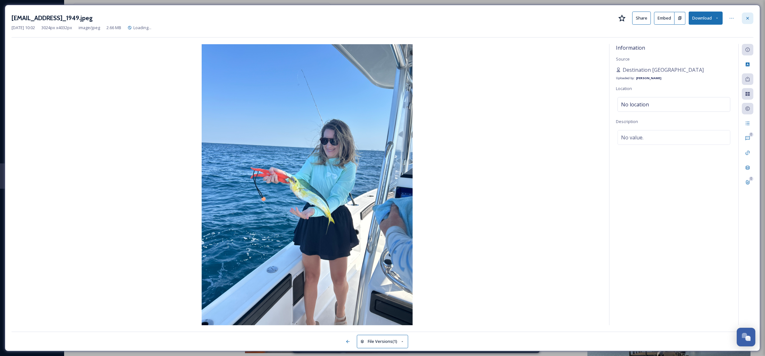
click at [748, 16] on icon at bounding box center [748, 18] width 5 height 5
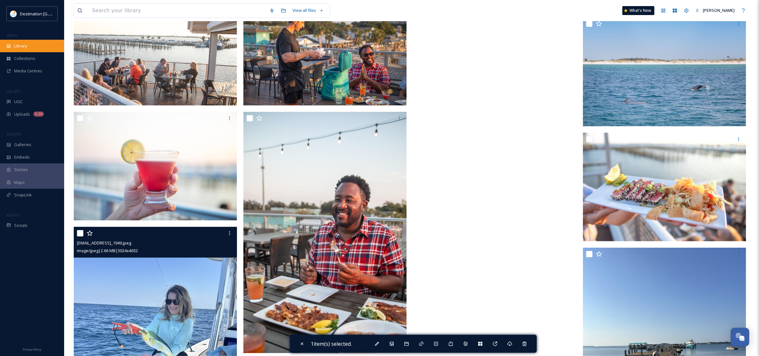
click at [43, 50] on div "Library" at bounding box center [32, 46] width 64 height 13
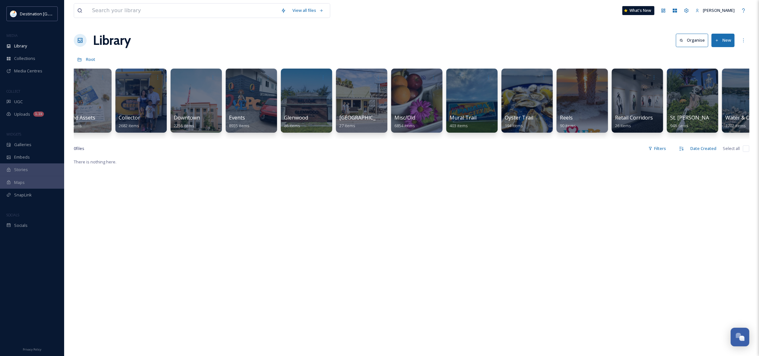
scroll to position [0, 307]
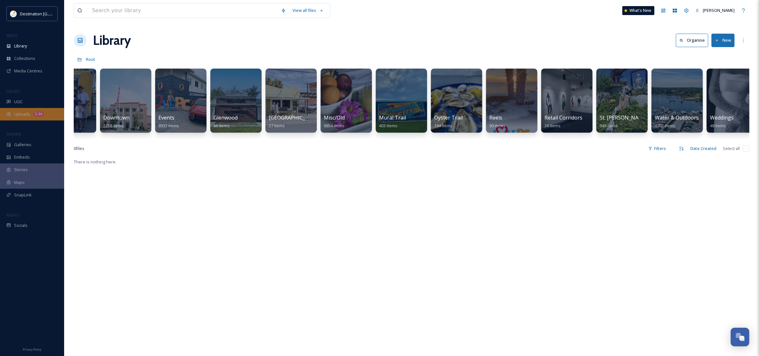
click at [30, 118] on div "Uploads 1.1k" at bounding box center [32, 114] width 64 height 13
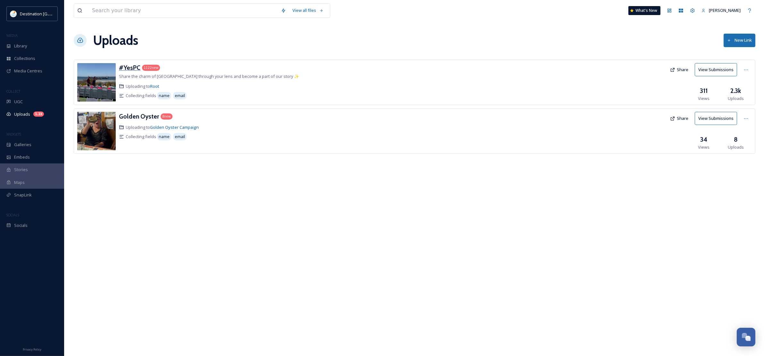
click at [134, 64] on h3 "#YesPC" at bounding box center [129, 68] width 21 height 8
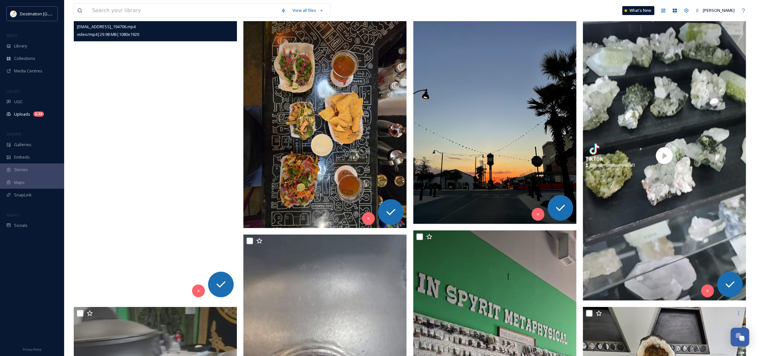
scroll to position [80, 0]
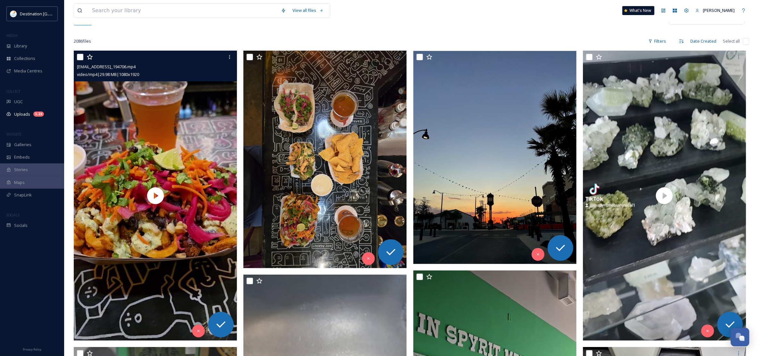
click at [82, 56] on input "checkbox" at bounding box center [80, 57] width 6 height 6
checkbox input "true"
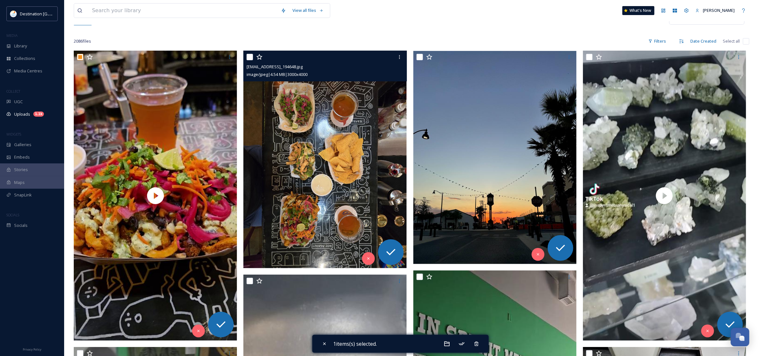
click at [247, 58] on input "checkbox" at bounding box center [250, 57] width 6 height 6
checkbox input "true"
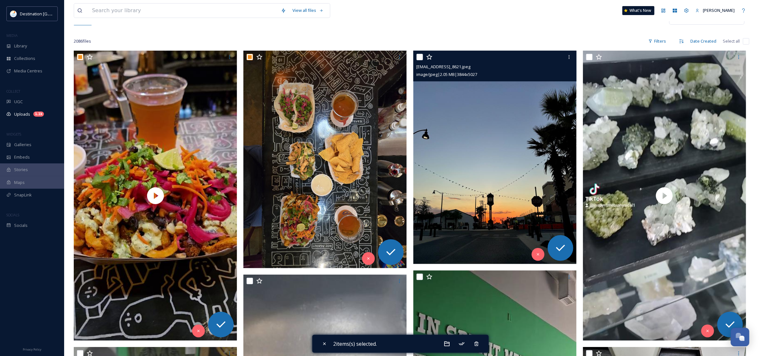
click at [473, 199] on img at bounding box center [495, 157] width 163 height 213
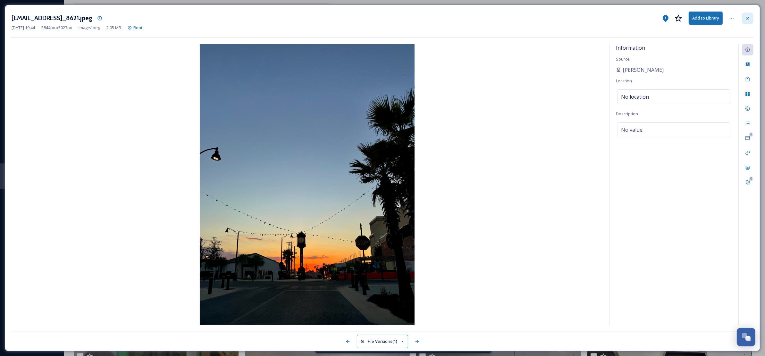
click at [746, 18] on icon at bounding box center [748, 18] width 5 height 5
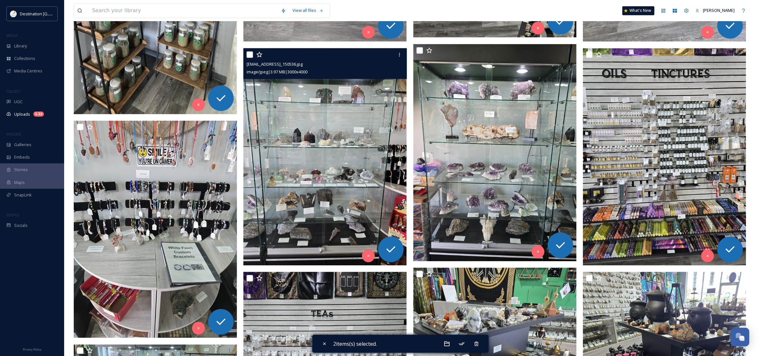
scroll to position [842, 0]
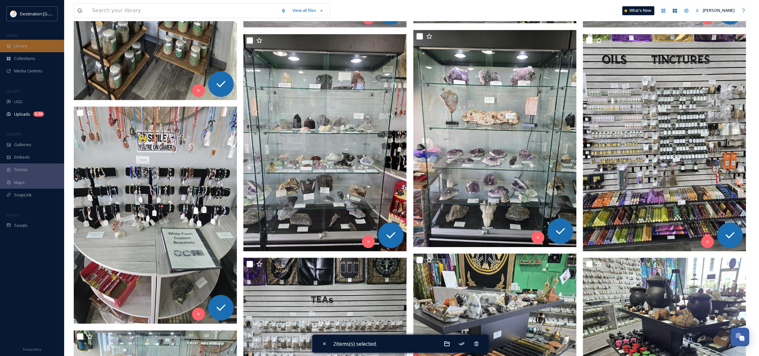
click at [23, 44] on span "Library" at bounding box center [20, 46] width 13 height 6
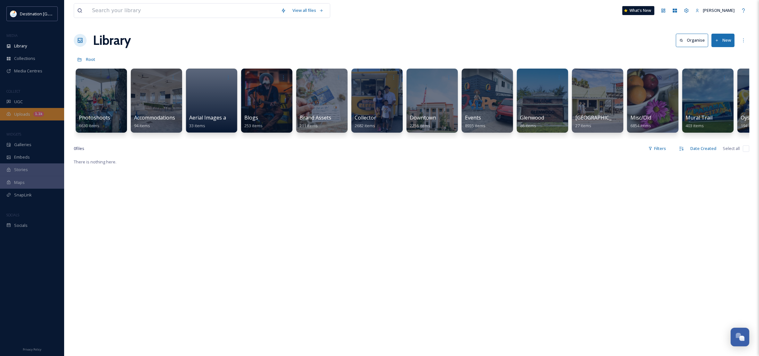
click at [18, 110] on div "Uploads 1.1k" at bounding box center [32, 114] width 64 height 13
